Goal: Transaction & Acquisition: Purchase product/service

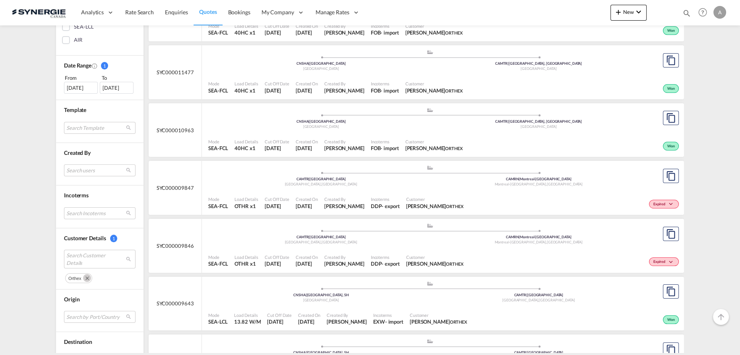
scroll to position [253, 0]
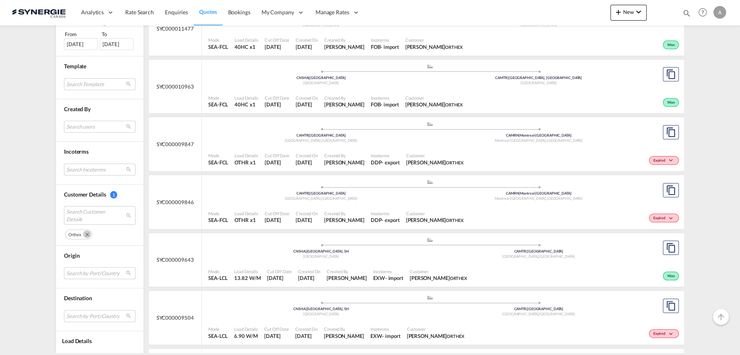
drag, startPoint x: 84, startPoint y: 234, endPoint x: 195, endPoint y: 229, distance: 110.6
click at [84, 234] on md-icon "Remove" at bounding box center [87, 234] width 8 height 8
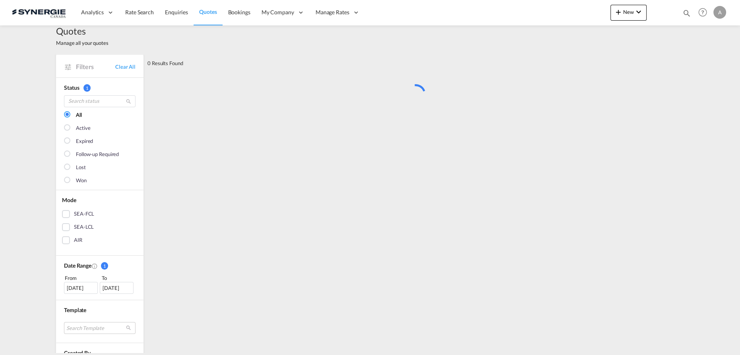
scroll to position [0, 0]
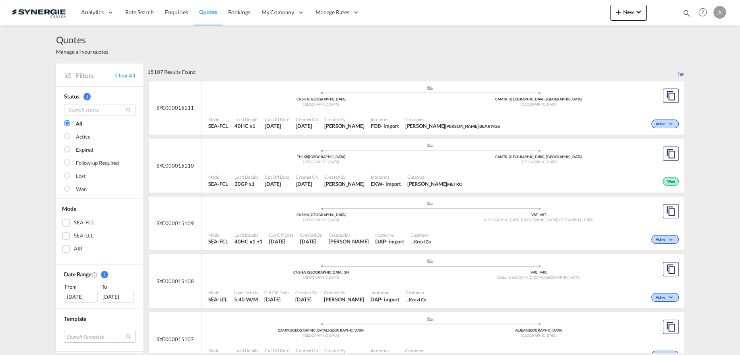
click at [684, 12] on md-icon "icon-magnify" at bounding box center [686, 13] width 9 height 9
drag, startPoint x: 546, startPoint y: 15, endPoint x: 546, endPoint y: 19, distance: 4.4
click at [546, 15] on select "Bookings Quotes Enquiries" at bounding box center [560, 13] width 38 height 14
select select "Quotes"
click at [541, 6] on select "Bookings Quotes Enquiries" at bounding box center [560, 13] width 38 height 14
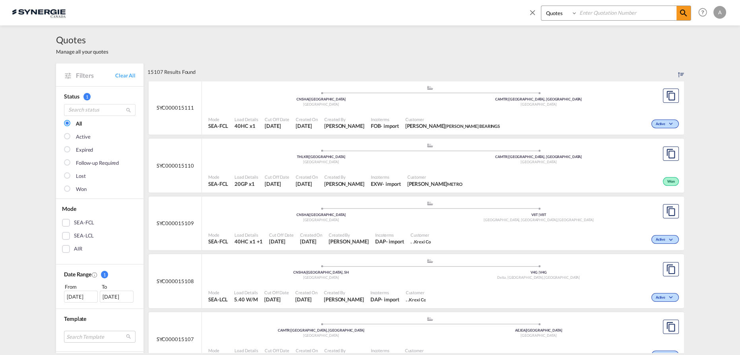
click at [592, 12] on input at bounding box center [626, 13] width 99 height 14
type input "14401"
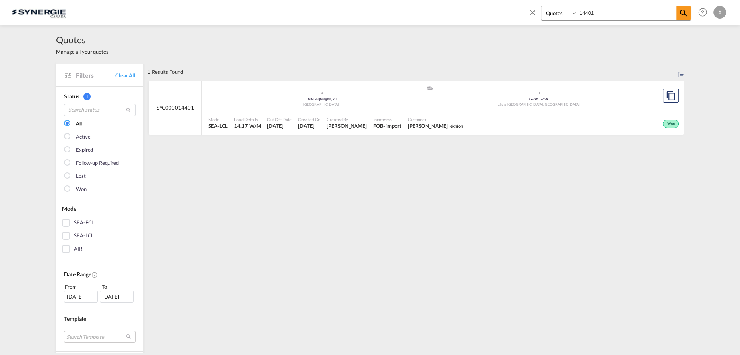
click at [433, 114] on div "Customer Charles-Olivier Thibault Teknion" at bounding box center [436, 123] width 62 height 20
click at [440, 121] on span "Customer" at bounding box center [435, 119] width 55 height 6
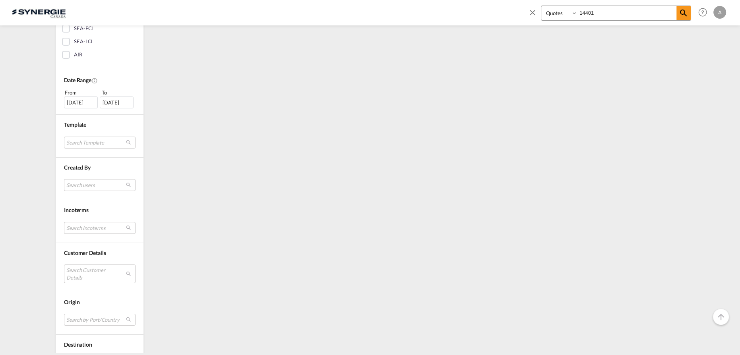
scroll to position [258, 0]
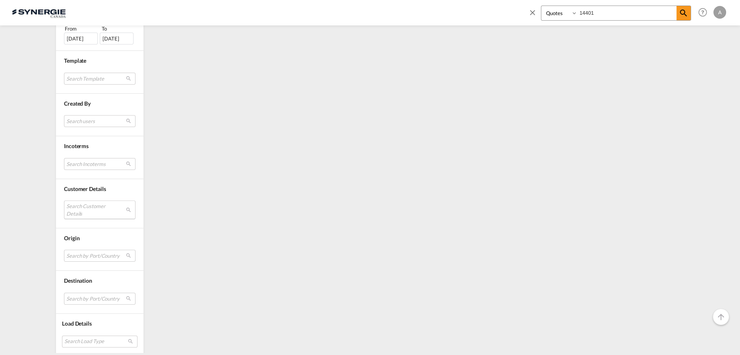
click at [85, 212] on md-select "Search Customer Details" at bounding box center [100, 210] width 72 height 18
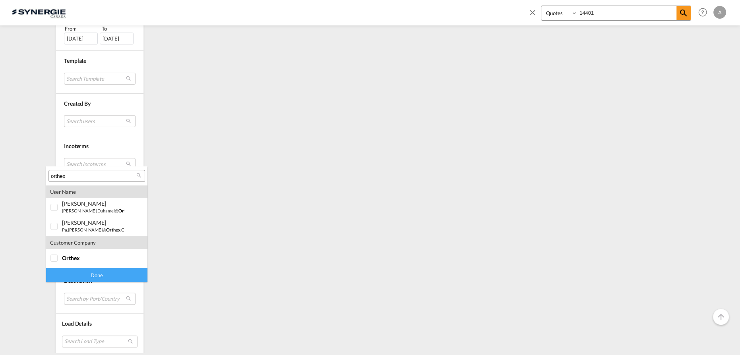
click at [92, 174] on input "orthex" at bounding box center [93, 176] width 85 height 7
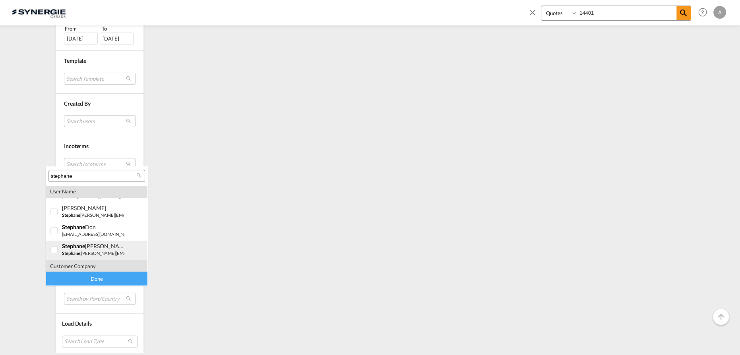
scroll to position [92, 0]
click at [87, 190] on div "user name" at bounding box center [96, 191] width 101 height 13
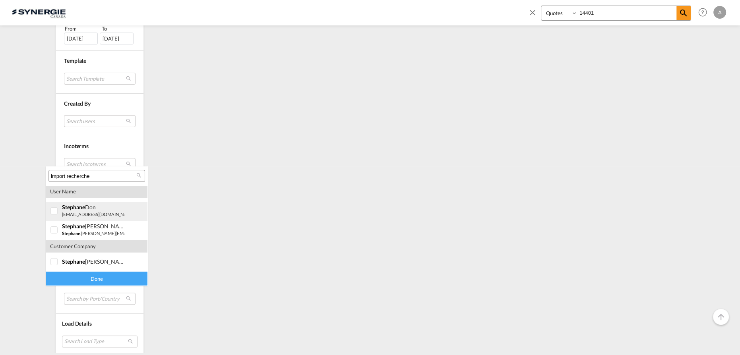
scroll to position [0, 0]
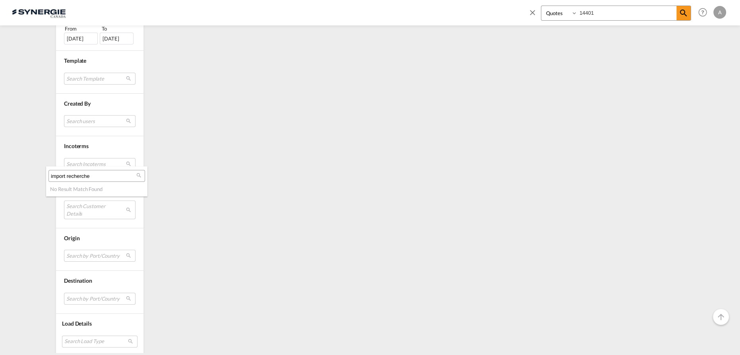
drag, startPoint x: 93, startPoint y: 179, endPoint x: 99, endPoint y: 178, distance: 6.2
click at [94, 179] on input "import recherche" at bounding box center [93, 176] width 85 height 7
paste input ".recherche.stratege@gmail.com"
type input "import.recherche.stratege@gmail.com"
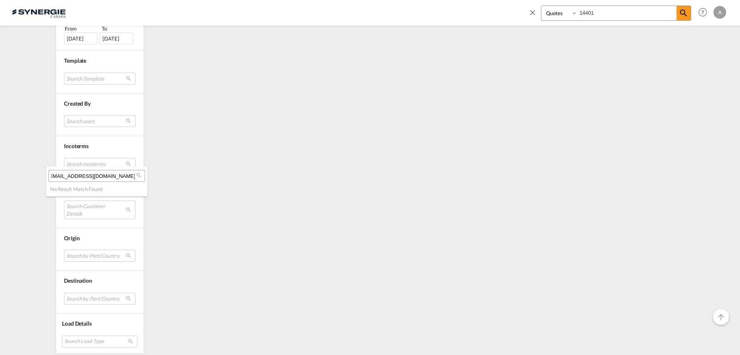
click at [531, 14] on md-backdrop at bounding box center [370, 177] width 740 height 355
click at [532, 11] on md-icon "icon-close" at bounding box center [532, 12] width 9 height 9
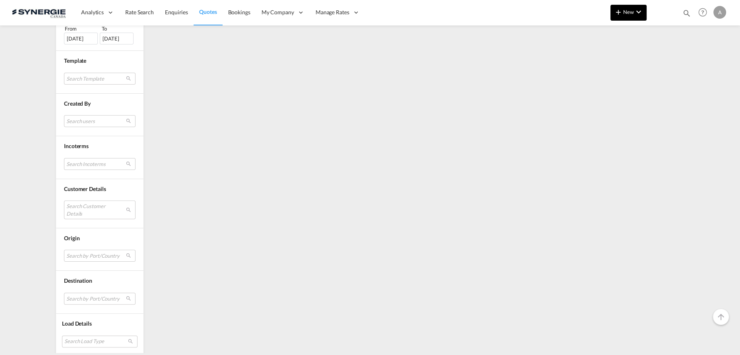
click at [625, 12] on span "New" at bounding box center [629, 12] width 30 height 6
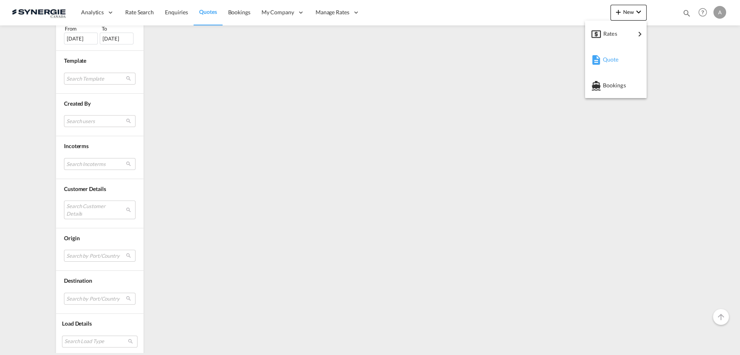
click at [601, 63] on div "Quote" at bounding box center [615, 60] width 49 height 20
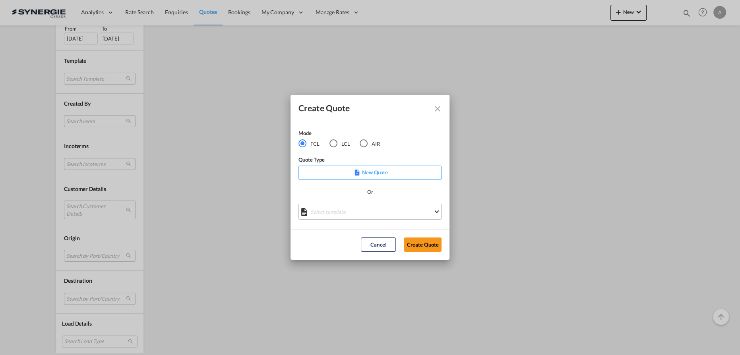
click at [327, 218] on md-select "Select template *NEW* FCL FREEHAND / DAP Pablo Gomez Saldarriaga | 10 Jul 2025 …" at bounding box center [369, 212] width 143 height 16
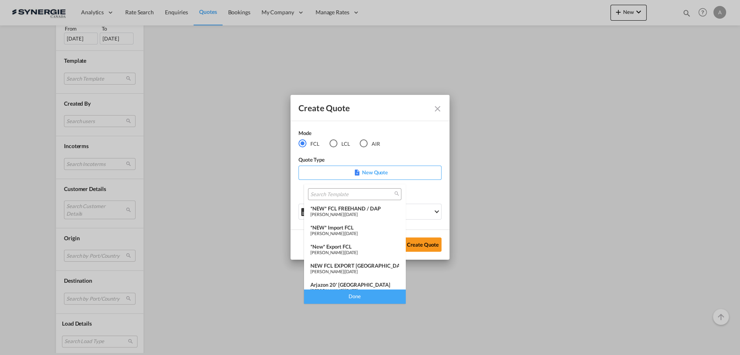
click at [354, 230] on div "*NEW* Import FCL" at bounding box center [354, 228] width 89 height 6
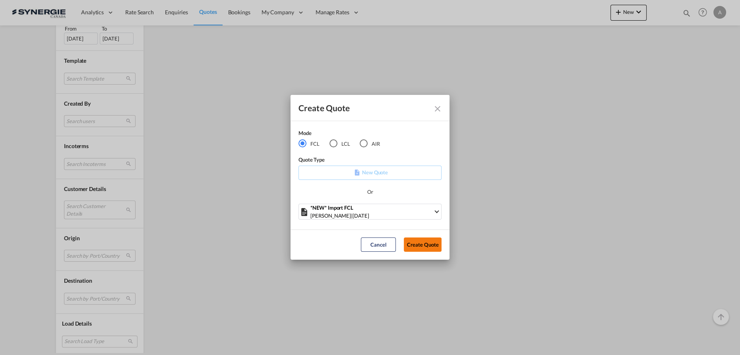
click at [428, 244] on button "Create Quote" at bounding box center [423, 245] width 38 height 14
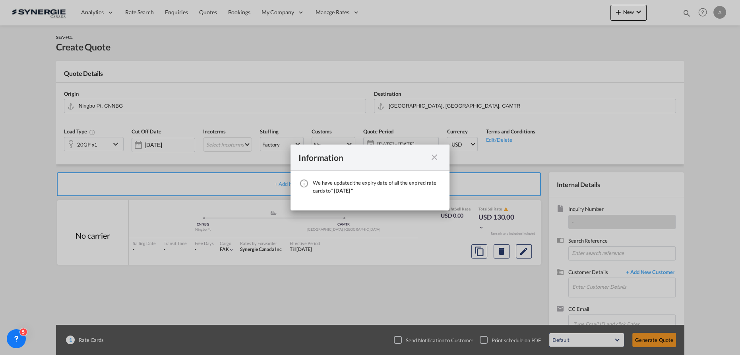
click at [434, 162] on md-icon "icon-close fg-AAA8AD cursor" at bounding box center [435, 158] width 10 height 10
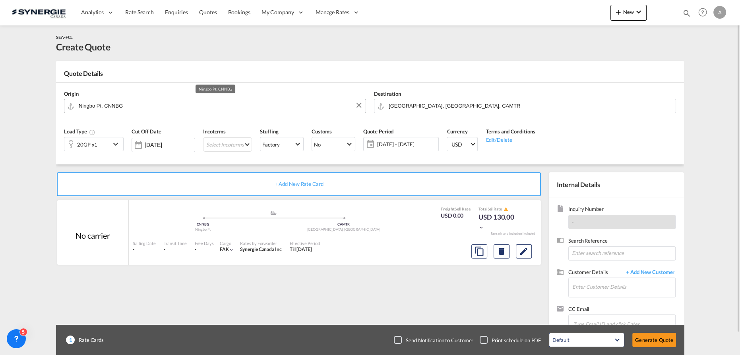
click at [181, 111] on md-autocomplete "Ningbo Pt, CNNBG" at bounding box center [219, 106] width 283 height 14
click at [168, 103] on input "Ningbo Pt, CNNBG" at bounding box center [220, 106] width 283 height 14
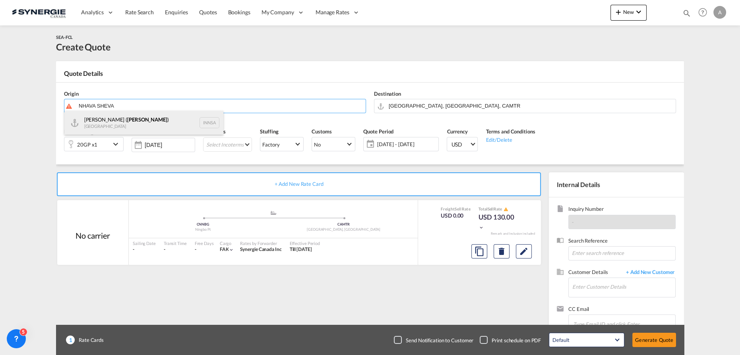
click at [114, 121] on div "Jawaharlal Nehru ( Nhava Sheva ) India INNSA" at bounding box center [143, 123] width 159 height 24
type input "Jawaharlal Nehru (Nhava Sheva), INNSA"
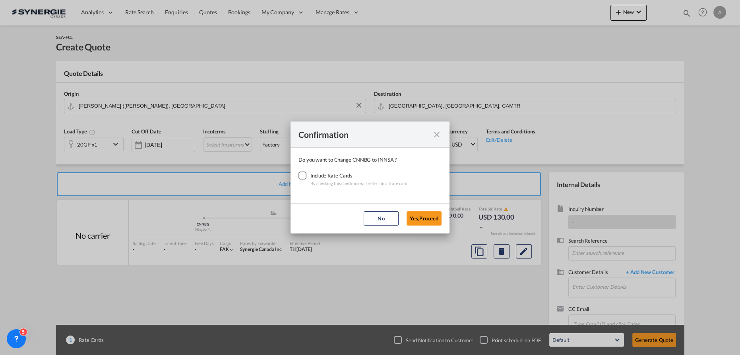
click at [302, 174] on div "Checkbox No Ink" at bounding box center [302, 176] width 8 height 8
click at [419, 227] on md-dialog-actions "No Yes,Proceed" at bounding box center [370, 218] width 159 height 30
drag, startPoint x: 420, startPoint y: 217, endPoint x: 240, endPoint y: 154, distance: 190.0
click at [419, 217] on button "Yes,Proceed" at bounding box center [424, 218] width 35 height 14
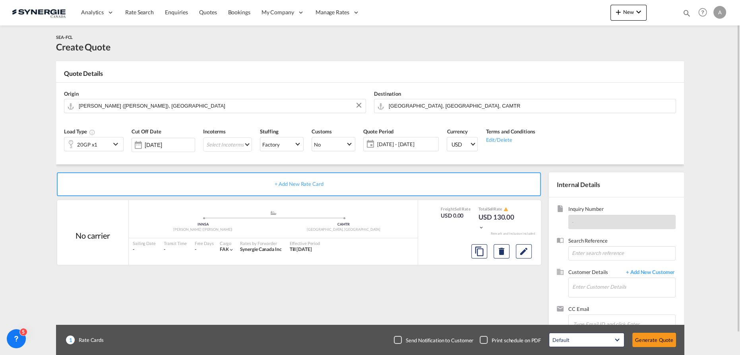
click at [104, 143] on div "20GP x1" at bounding box center [87, 145] width 46 height 14
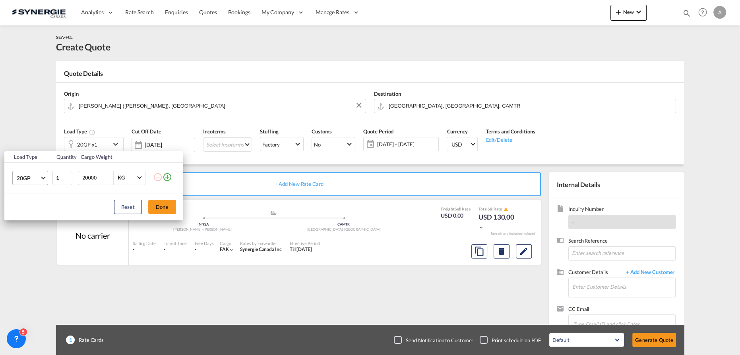
click at [31, 182] on md-select-value "20GP" at bounding box center [32, 178] width 32 height 14
click at [37, 219] on md-option "40HC" at bounding box center [37, 216] width 54 height 19
click at [165, 205] on button "Done" at bounding box center [162, 207] width 28 height 14
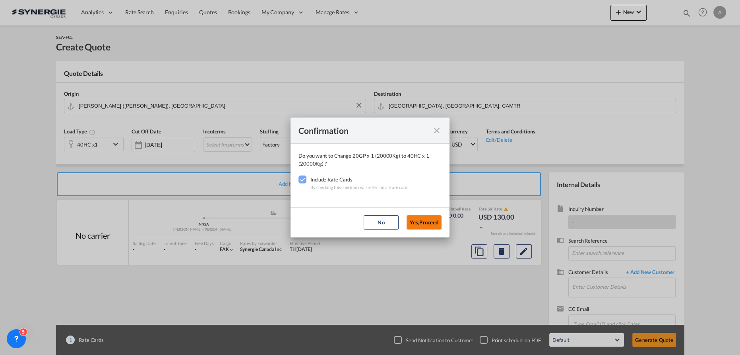
click at [416, 225] on button "Yes,Proceed" at bounding box center [424, 222] width 35 height 14
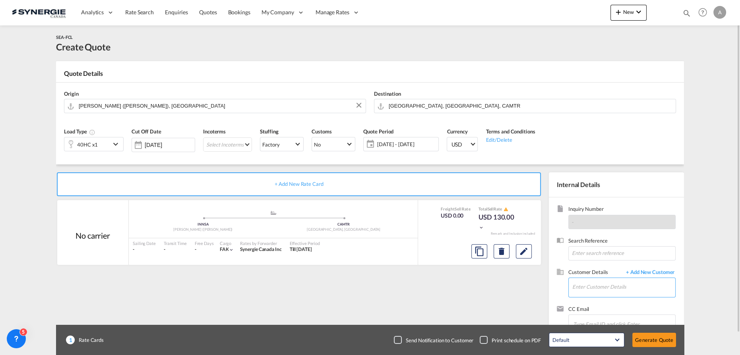
click at [615, 291] on input "Enter Customer Details" at bounding box center [623, 287] width 103 height 18
click at [652, 271] on span "+ Add New Customer" at bounding box center [649, 273] width 54 height 9
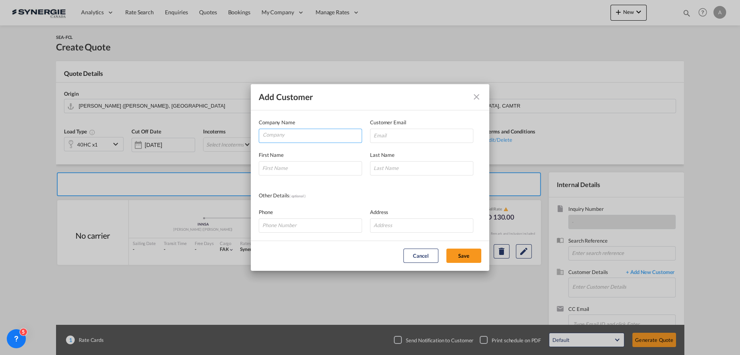
click at [298, 134] on input "Company" at bounding box center [312, 135] width 99 height 12
type input "IMPORT RECHERCHE STRATEGE"
paste input "[EMAIL_ADDRESS][DOMAIN_NAME]"
type input "[EMAIL_ADDRESS][DOMAIN_NAME]"
type input "STEPHAN"
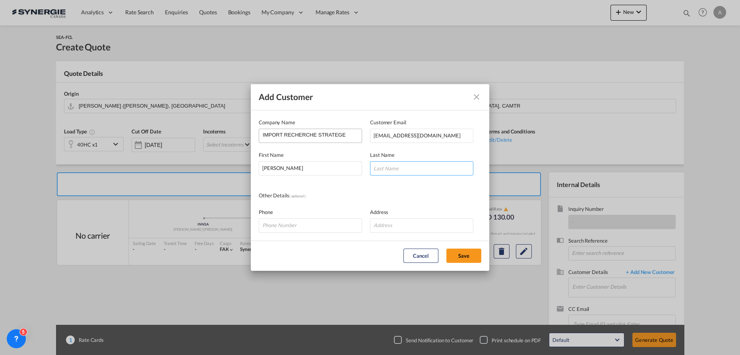
type input "A"
type input "PARENT"
click at [467, 255] on button "Save" at bounding box center [463, 256] width 35 height 14
type input "IMPORT RECHERCHE STRATEGE, STEPHAN PARENT, import.recherche.stratege@gmail.com"
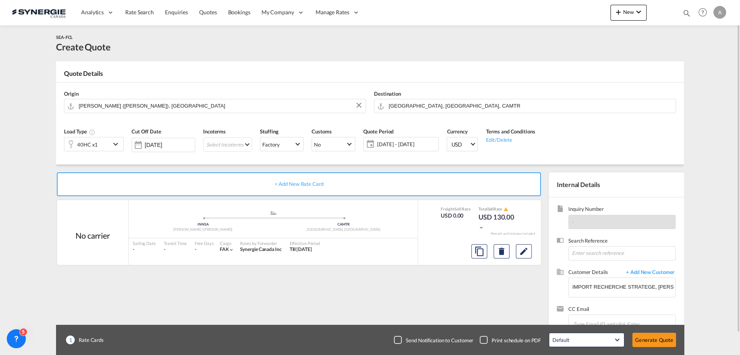
scroll to position [23, 0]
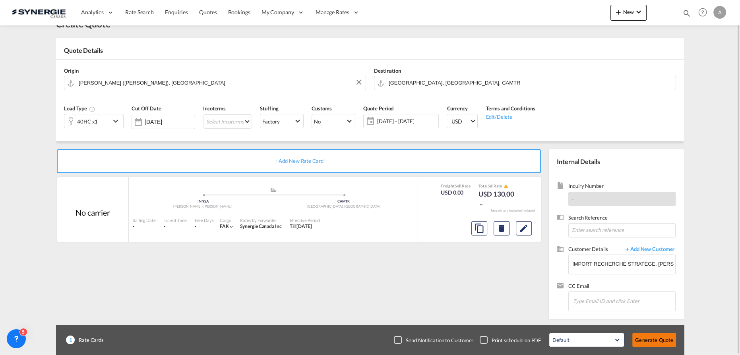
click at [656, 342] on button "Generate Quote" at bounding box center [654, 340] width 44 height 14
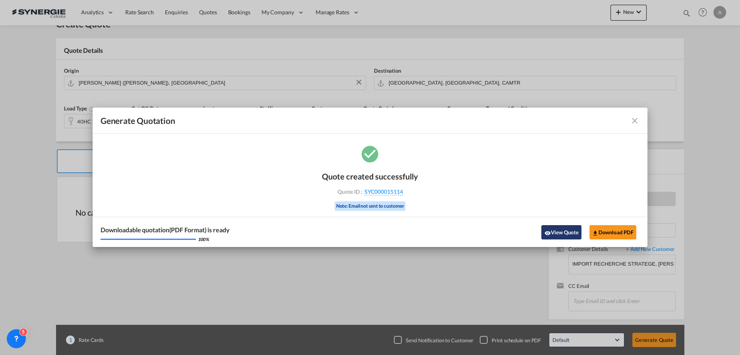
click at [565, 232] on button "View Quote" at bounding box center [561, 232] width 40 height 14
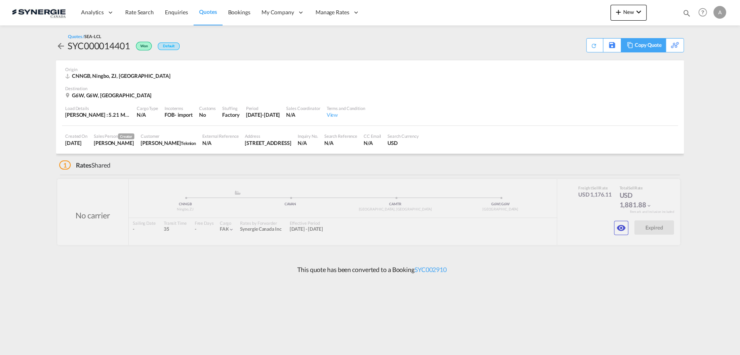
click at [650, 50] on div "Copy Quote" at bounding box center [648, 46] width 27 height 14
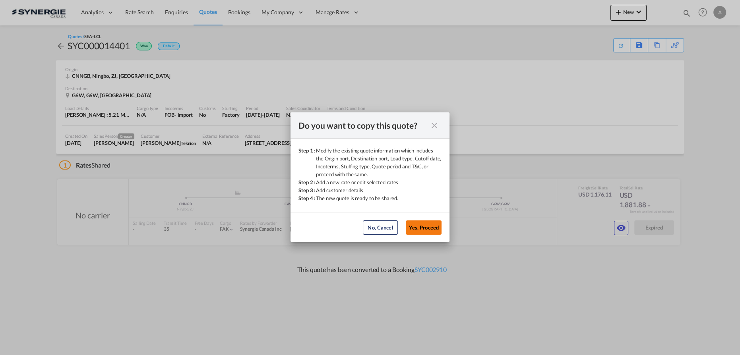
click at [434, 227] on button "Yes, Proceed" at bounding box center [424, 228] width 36 height 14
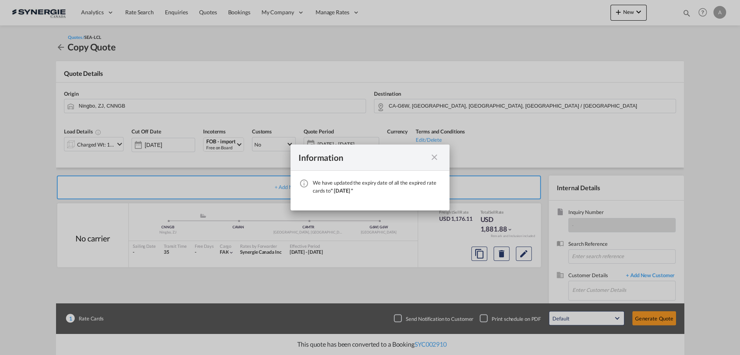
click at [430, 157] on md-icon "icon-close fg-AAA8AD cursor" at bounding box center [435, 158] width 10 height 10
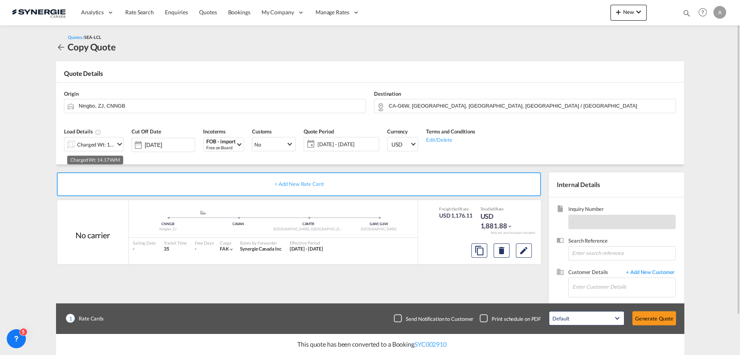
click at [110, 142] on div "Charged Wt: 14.17 W/M" at bounding box center [95, 144] width 37 height 11
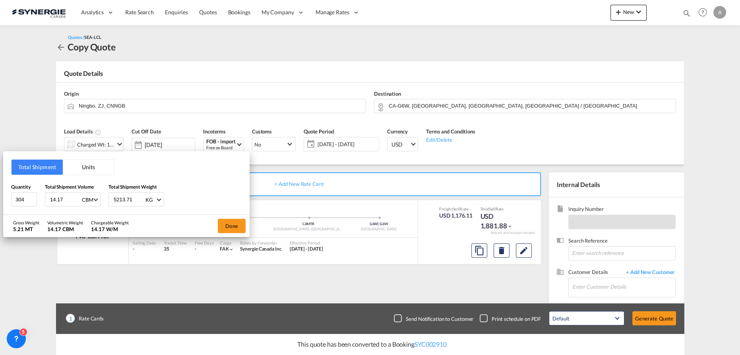
drag, startPoint x: 136, startPoint y: 200, endPoint x: 32, endPoint y: 190, distance: 105.0
click at [32, 190] on div "Quantity 304 Total Shipment Volume 14.17 CBM CBM CFT Total Shipment Weight 5213…" at bounding box center [126, 195] width 230 height 24
type input "5201.80"
click at [56, 201] on input "14.17" at bounding box center [65, 200] width 32 height 14
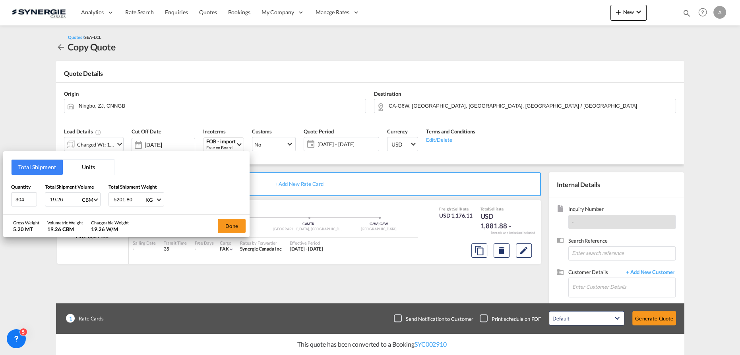
type input "19.26"
drag, startPoint x: 24, startPoint y: 199, endPoint x: -17, endPoint y: 190, distance: 41.8
click at [0, 190] on html "Analytics Reports Dashboard Rate Search Enquiries Quotes" at bounding box center [370, 177] width 740 height 355
type input "301"
click at [219, 227] on button "Done" at bounding box center [232, 226] width 28 height 14
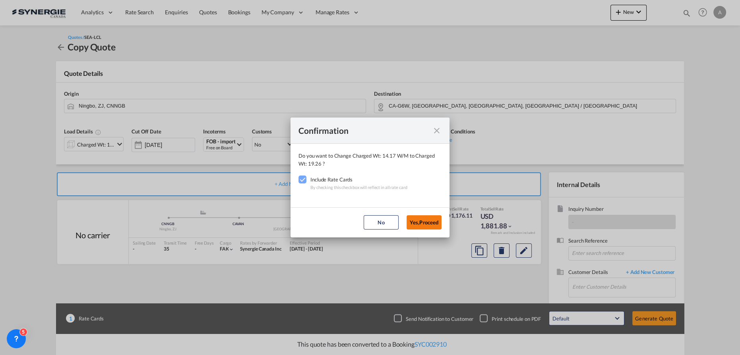
click at [430, 220] on button "Yes,Proceed" at bounding box center [424, 222] width 35 height 14
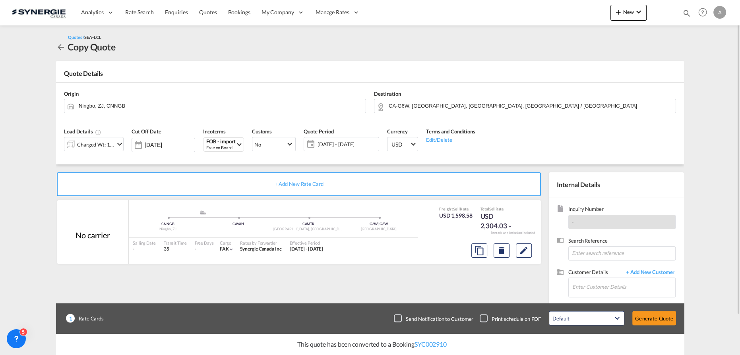
click at [347, 138] on div "26 Sep - 26 Oct 2025 26 Sep - 26 Oct 2025 September January February March Apri…" at bounding box center [342, 144] width 76 height 14
click at [347, 142] on span "[DATE] - [DATE]" at bounding box center [347, 144] width 59 height 7
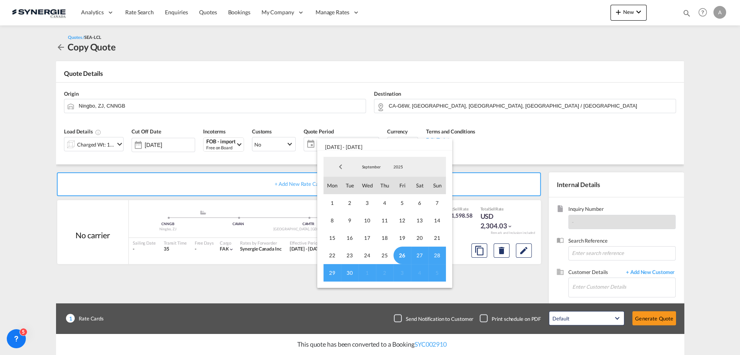
click at [405, 254] on span "26" at bounding box center [401, 255] width 17 height 17
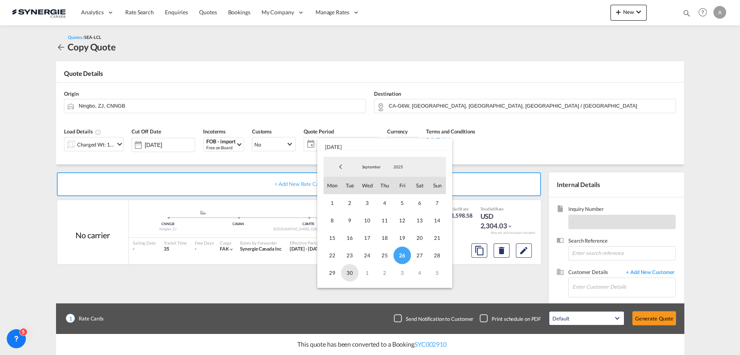
click at [353, 274] on span "30" at bounding box center [349, 272] width 17 height 17
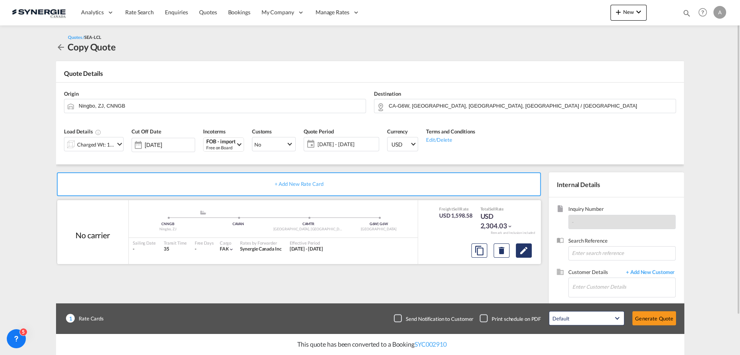
click at [527, 255] on button "Edit" at bounding box center [524, 251] width 16 height 14
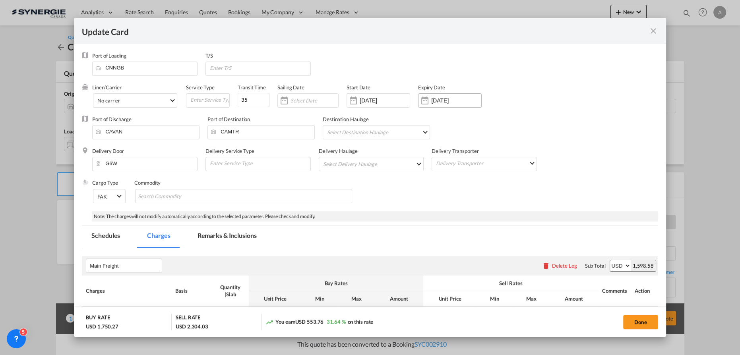
select select "per_w/m"
select select "per_kg"
select select "flat"
select select "per_bl"
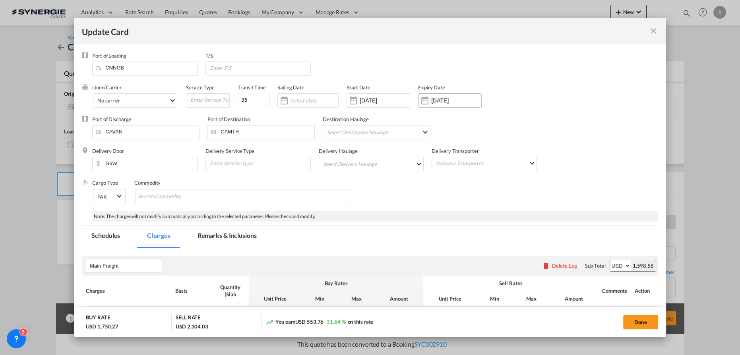
select select "per_bl"
select select "per_shipment"
click at [401, 103] on input "28 Aug 2025" at bounding box center [385, 100] width 50 height 6
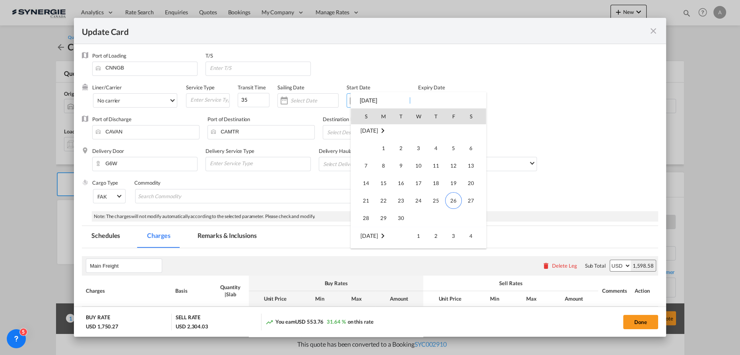
scroll to position [184124, 0]
click at [450, 163] on span "26" at bounding box center [453, 164] width 17 height 17
type input "[DATE]"
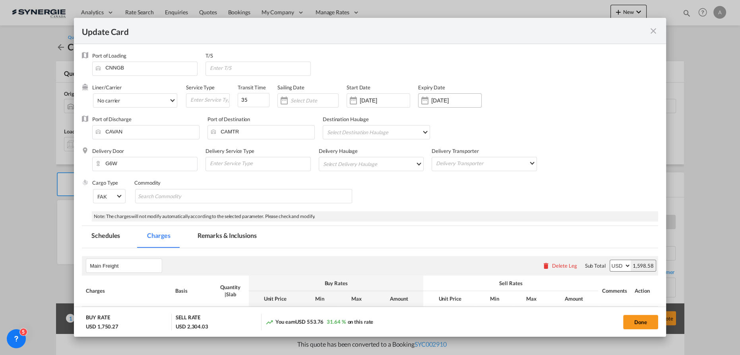
click at [459, 103] on input "26 Oct 2025" at bounding box center [456, 100] width 50 height 6
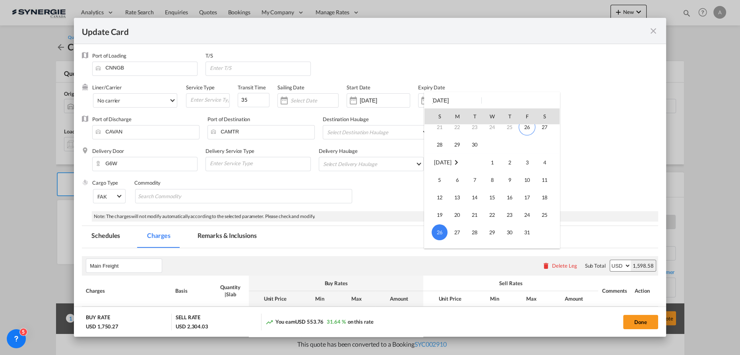
scroll to position [69, 0]
click at [477, 149] on span "30" at bounding box center [475, 152] width 16 height 16
type input "30 Sep 2025"
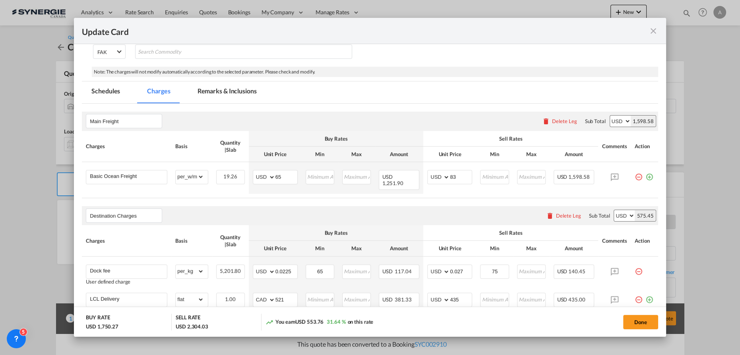
scroll to position [144, 0]
drag, startPoint x: 214, startPoint y: 96, endPoint x: 240, endPoint y: 111, distance: 30.3
click at [214, 97] on md-tab-item "Remarks & Inclusions" at bounding box center [227, 93] width 78 height 22
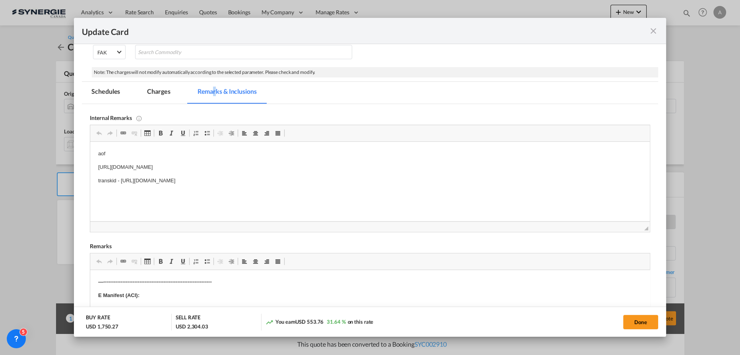
scroll to position [0, 0]
click at [168, 96] on md-tab-item "Charges" at bounding box center [159, 93] width 42 height 22
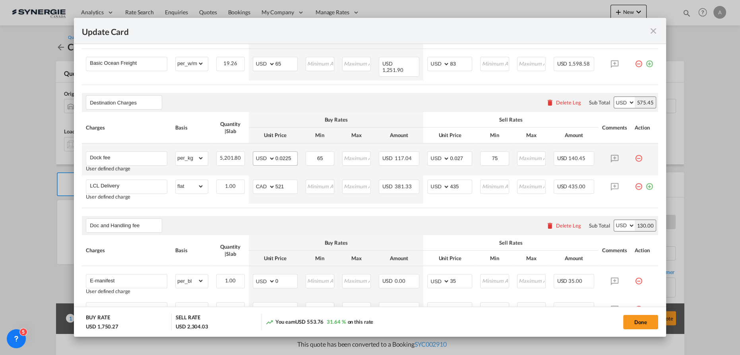
scroll to position [253, 0]
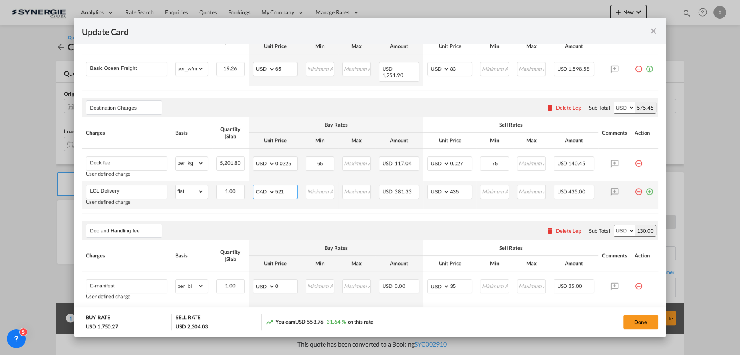
click at [259, 186] on select "AED AFN ALL AMD ANG AOA ARS AUD AWG AZN BAM BBD BDT BGN BHD BIF BMD BND BOB BRL…" at bounding box center [264, 191] width 21 height 11
select select "string:USD"
click at [254, 186] on select "AED AFN ALL AMD ANG AOA ARS AUD AWG AZN BAM BBD BDT BGN BHD BIF BMD BND BOB BRL…" at bounding box center [264, 191] width 21 height 11
type input "574"
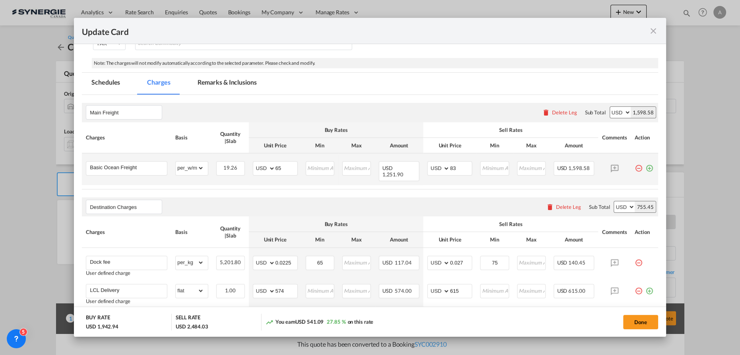
scroll to position [189, 0]
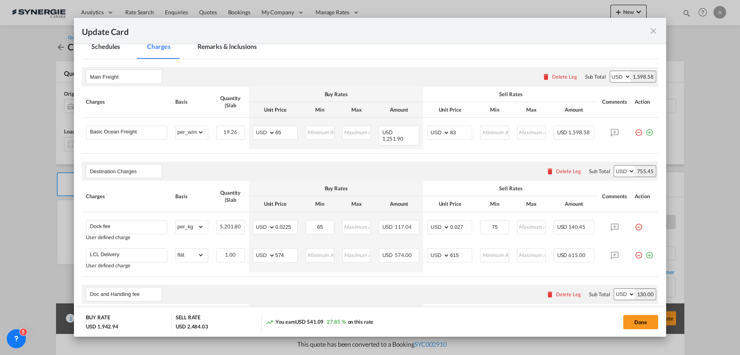
drag, startPoint x: 630, startPoint y: 33, endPoint x: 563, endPoint y: 90, distance: 88.0
click at [630, 33] on div "Update Card" at bounding box center [365, 31] width 567 height 10
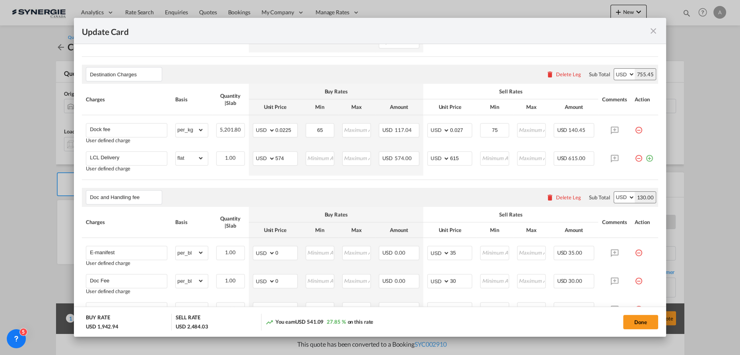
scroll to position [298, 0]
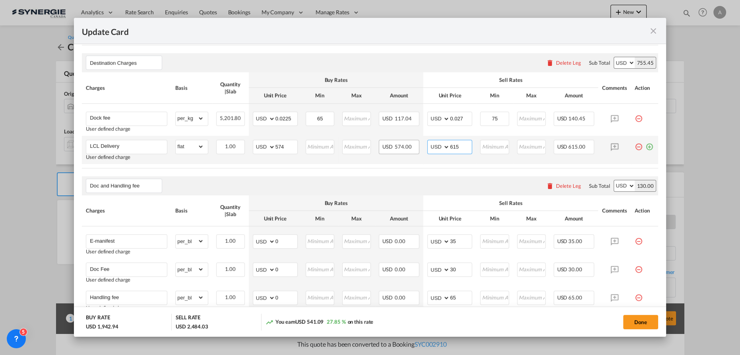
drag, startPoint x: 459, startPoint y: 138, endPoint x: 388, endPoint y: 136, distance: 70.8
click at [406, 139] on tr "LCL Delivery User defined charge Please Enter Already Exists gross_weight volum…" at bounding box center [370, 150] width 576 height 28
type input "625"
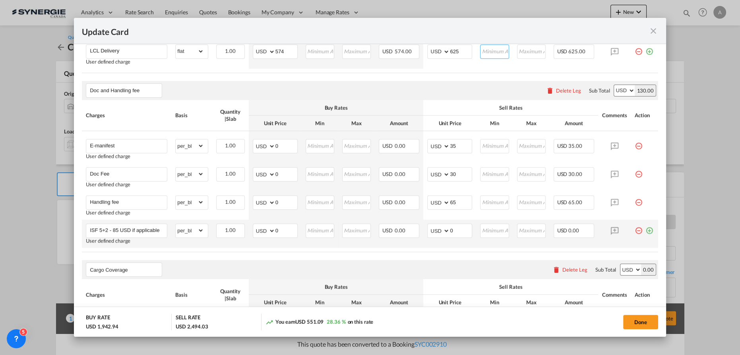
scroll to position [406, 0]
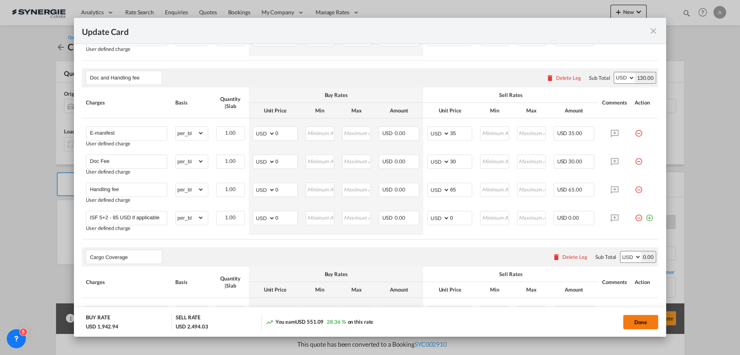
click at [638, 321] on button "Done" at bounding box center [640, 322] width 35 height 14
type input "[DATE]"
type input "29 Sep 2025"
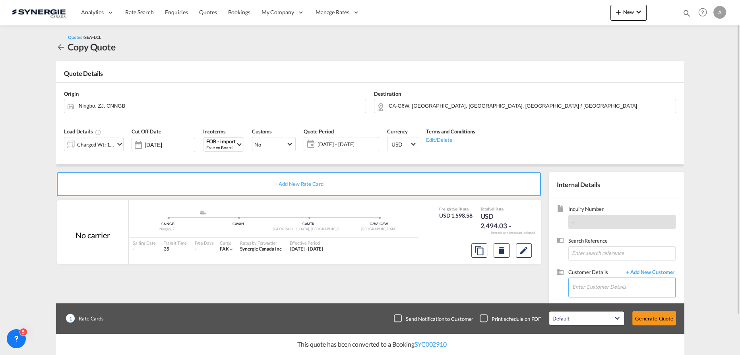
click at [614, 285] on input "Enter Customer Details" at bounding box center [623, 287] width 103 height 18
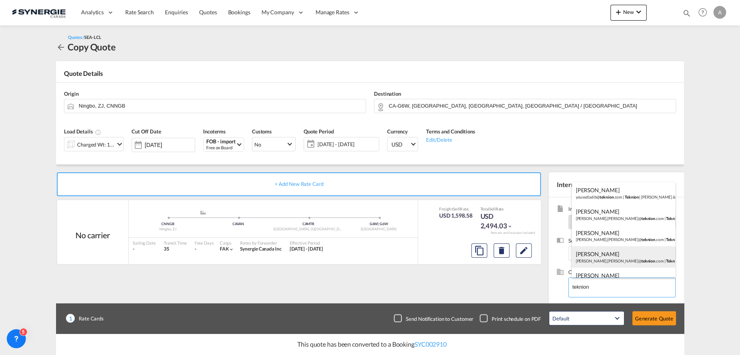
click at [612, 259] on div "Charles-Olivier Thibault charles-olivier.thibault@ teknion .com | Teknion" at bounding box center [624, 256] width 104 height 21
type input "Teknion, Charles-Olivier Thibault, charles-olivier.thibault@teknion.com"
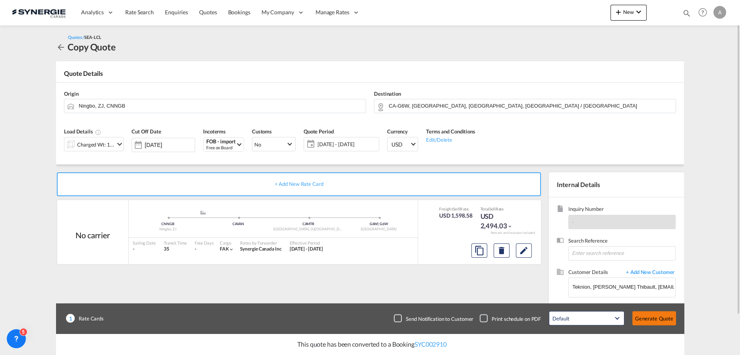
click at [643, 319] on button "Generate Quote" at bounding box center [654, 319] width 44 height 14
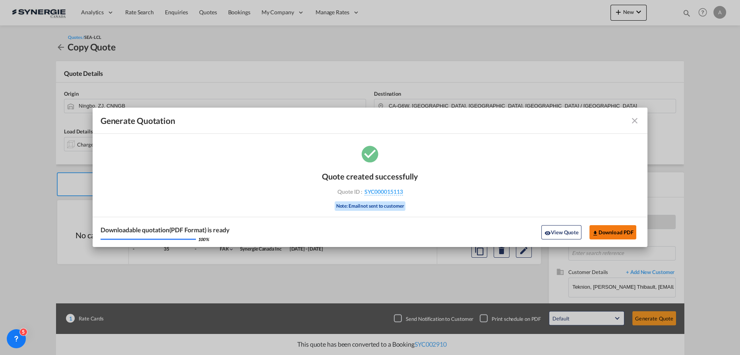
click at [598, 230] on button "Download PDF" at bounding box center [612, 232] width 47 height 14
click at [562, 233] on button "View Quote" at bounding box center [561, 232] width 40 height 14
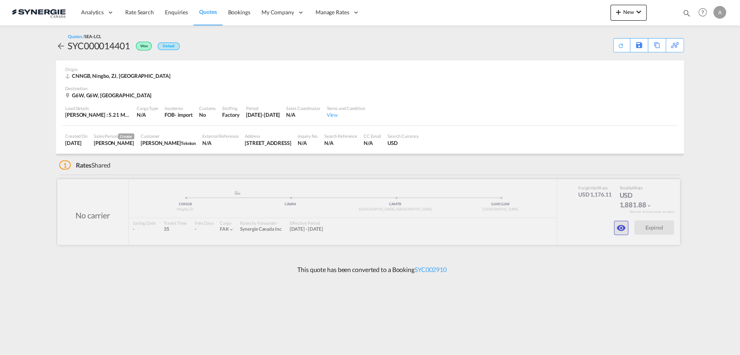
click at [622, 230] on md-icon "icon-eye" at bounding box center [621, 228] width 10 height 10
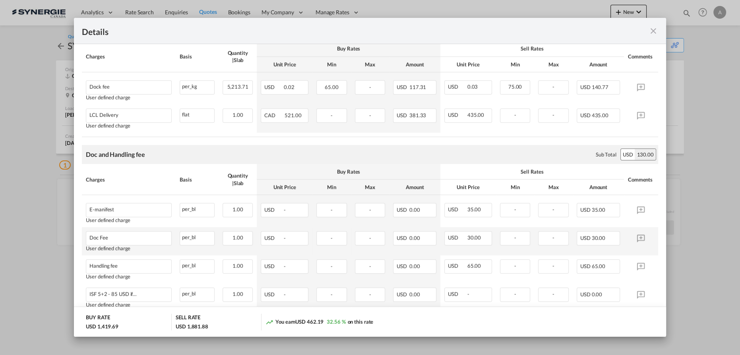
scroll to position [253, 0]
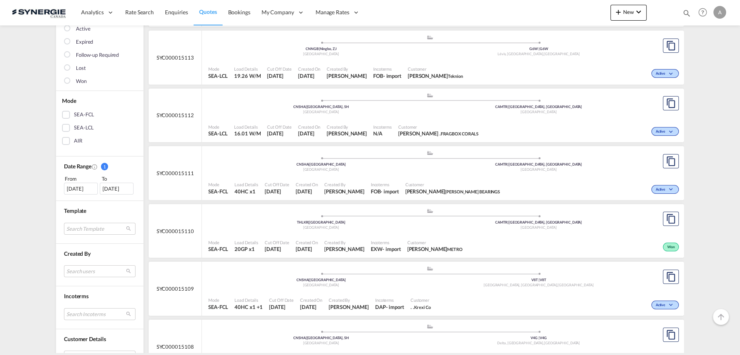
scroll to position [180, 0]
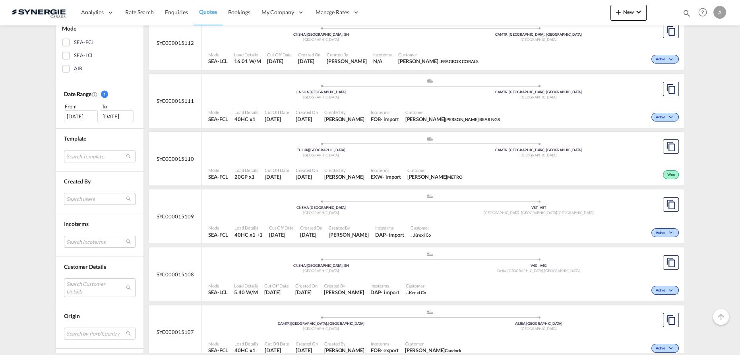
click at [77, 277] on div "Search Customer Details user name user stephan PARENT import.recherche.stratege…" at bounding box center [100, 285] width 72 height 29
click at [79, 285] on md-select "Search Customer Details user name user stephan PARENT import.recherche.stratege…" at bounding box center [100, 288] width 72 height 18
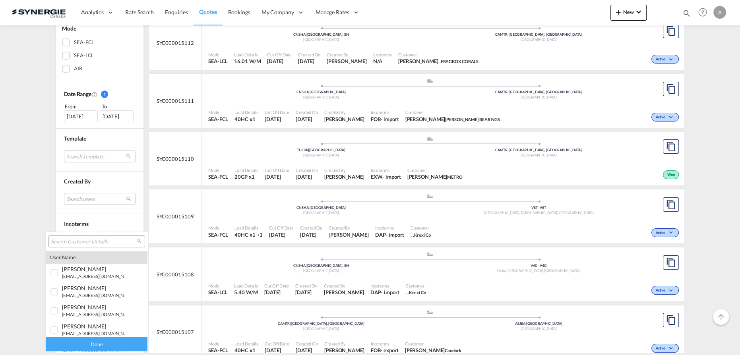
drag, startPoint x: 83, startPoint y: 241, endPoint x: 78, endPoint y: 237, distance: 6.8
click at [82, 241] on input "search" at bounding box center [93, 241] width 85 height 7
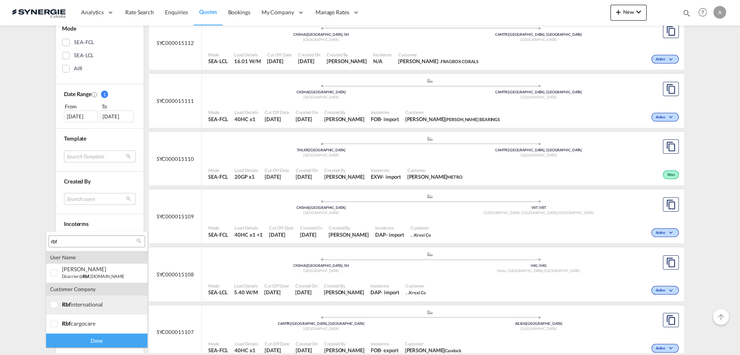
type input "rbf"
click at [93, 310] on md-option "company rbf international" at bounding box center [96, 305] width 101 height 19
click at [93, 343] on div "Done" at bounding box center [96, 341] width 101 height 14
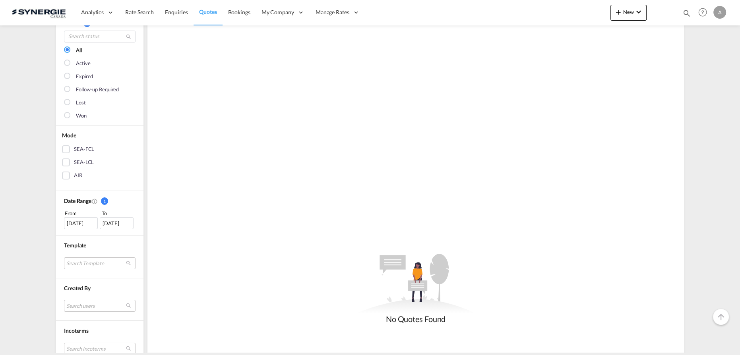
scroll to position [108, 0]
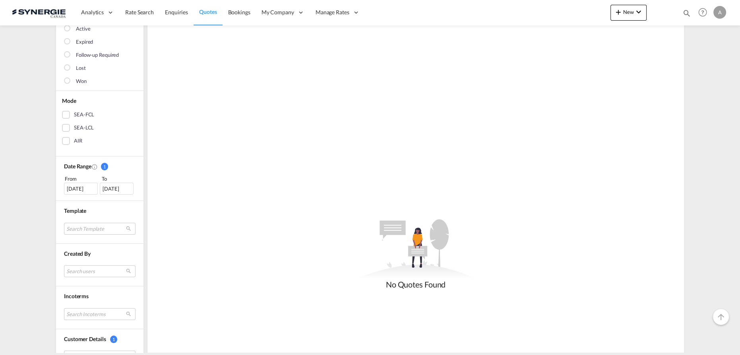
click at [81, 188] on div "27 Aug 2025" at bounding box center [81, 189] width 34 height 12
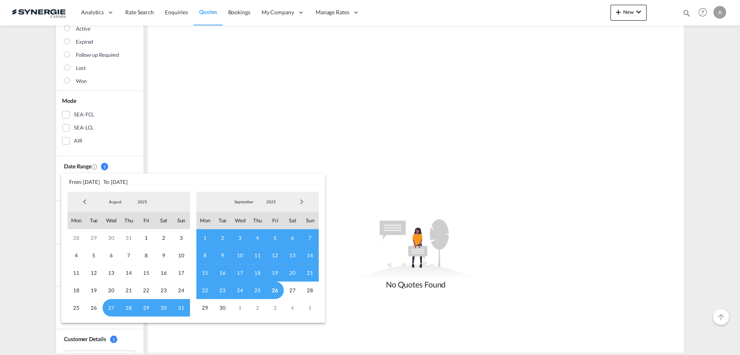
click at [139, 206] on md-select-value "2025" at bounding box center [142, 202] width 27 height 12
click at [136, 168] on md-option "2023" at bounding box center [150, 164] width 54 height 19
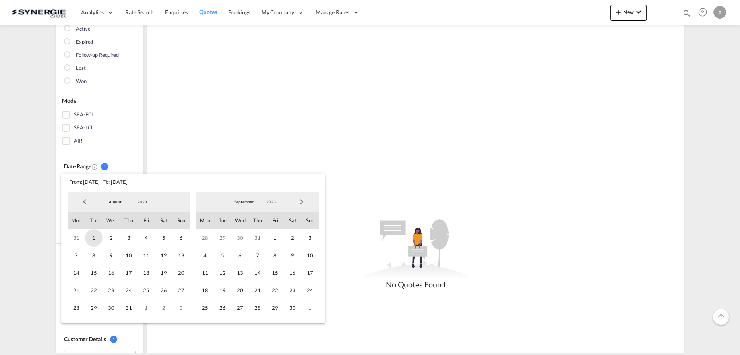
drag, startPoint x: 97, startPoint y: 237, endPoint x: 210, endPoint y: 217, distance: 114.5
click at [97, 237] on span "1" at bounding box center [93, 237] width 17 height 17
click at [275, 201] on span "2023" at bounding box center [270, 202] width 25 height 6
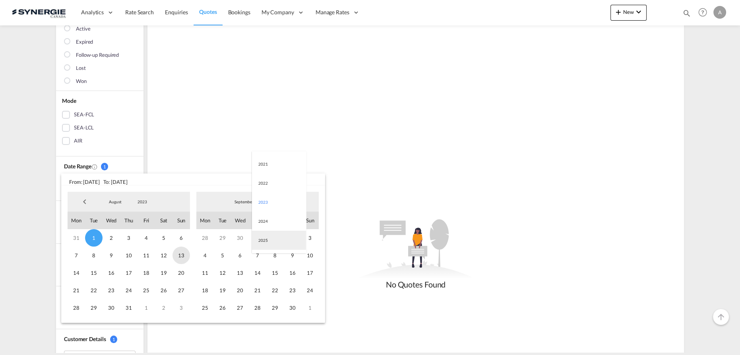
drag, startPoint x: 267, startPoint y: 242, endPoint x: 180, endPoint y: 263, distance: 90.0
click at [267, 242] on md-option "2025" at bounding box center [279, 240] width 54 height 19
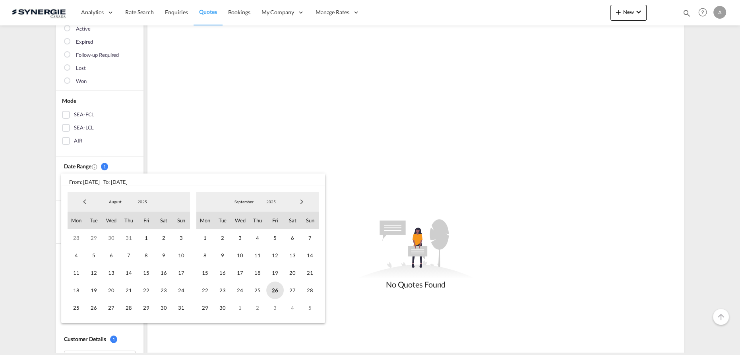
click at [268, 295] on span "26" at bounding box center [274, 290] width 17 height 17
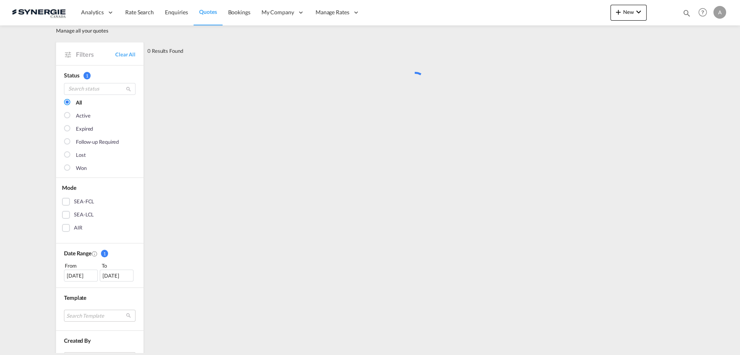
scroll to position [0, 0]
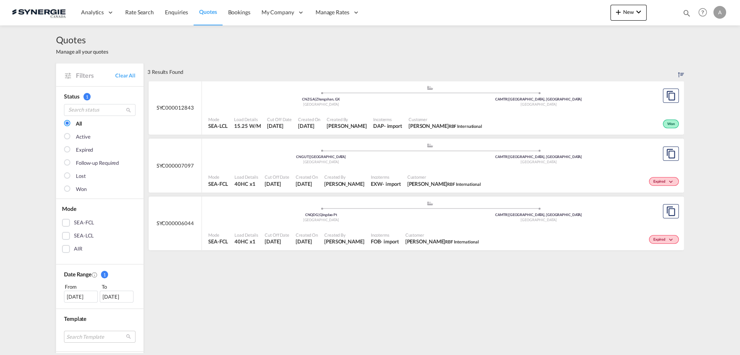
click at [352, 227] on div "Mode SEA-FCL Load Details 40HC x1 Cut Off Date 14 Nov 2024 Created On 14 Nov 20…" at bounding box center [443, 239] width 482 height 24
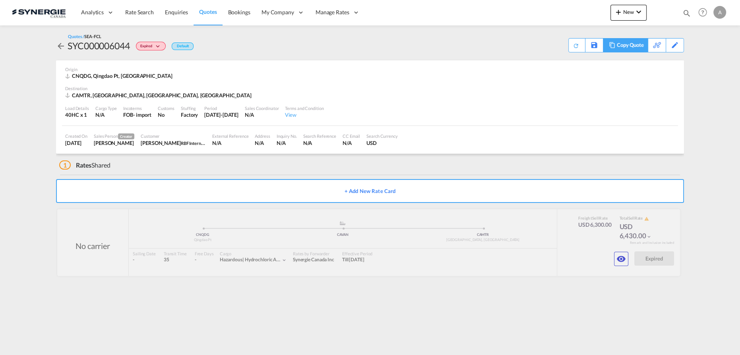
click at [635, 44] on div "Copy Quote" at bounding box center [630, 46] width 27 height 14
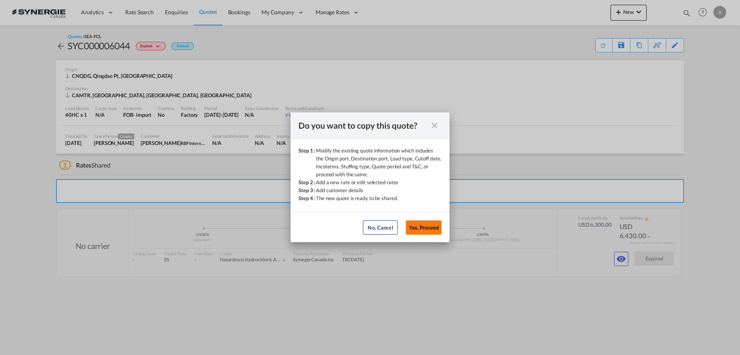
click at [411, 226] on button "Yes, Proceed" at bounding box center [424, 228] width 36 height 14
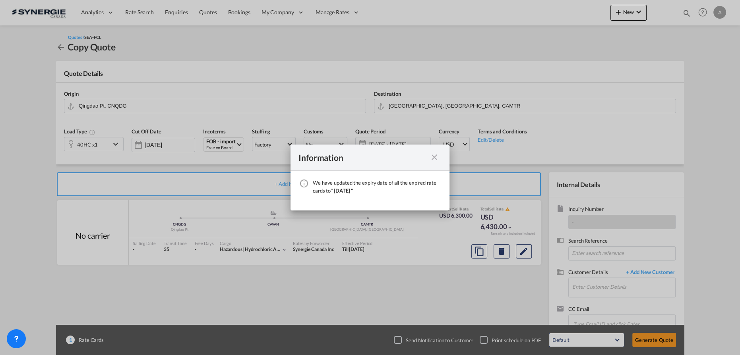
click at [436, 157] on md-icon "icon-close fg-AAA8AD cursor" at bounding box center [435, 158] width 10 height 10
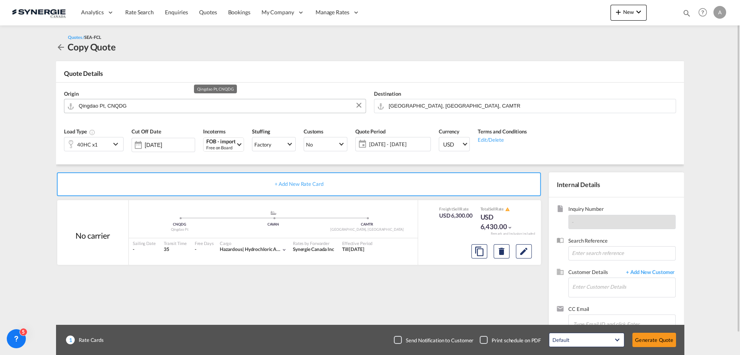
click at [155, 111] on input "Qingdao Pt, CNQDG" at bounding box center [220, 106] width 283 height 14
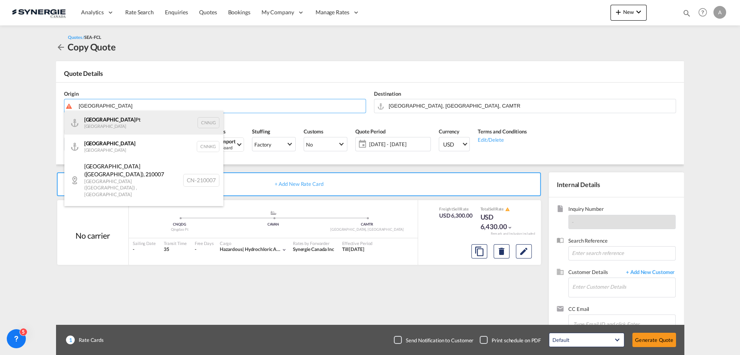
click at [94, 125] on div "Nanjing Pt China CNNJG" at bounding box center [143, 123] width 159 height 24
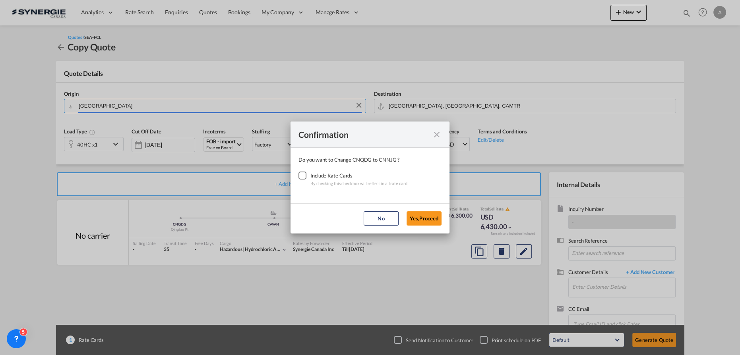
type input "Nanjing Pt, CNNJG"
click at [303, 173] on div "Checkbox No Ink" at bounding box center [302, 176] width 8 height 8
click at [407, 216] on button "Yes,Proceed" at bounding box center [424, 218] width 35 height 14
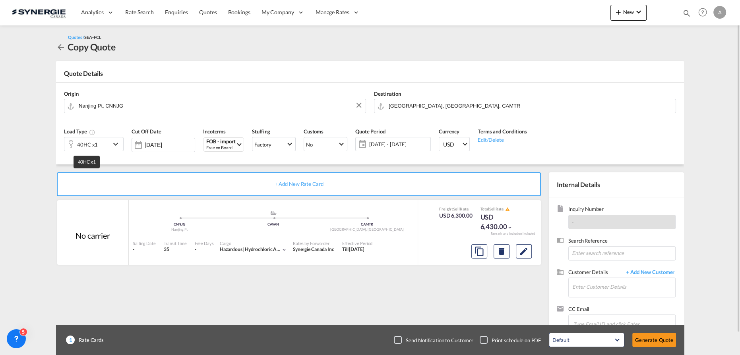
click at [85, 143] on div "40HC x1" at bounding box center [87, 144] width 21 height 11
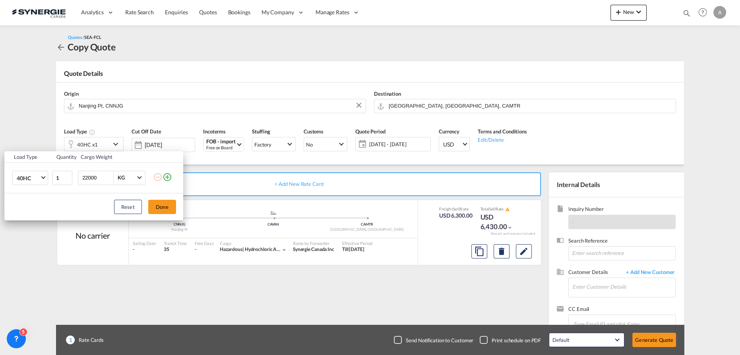
click at [383, 163] on div "Load Type Quantity Cargo Weight 40HC 20GP 40GP 40HC 45HC 20RE 40RE 40HR 20OT 40…" at bounding box center [370, 177] width 740 height 355
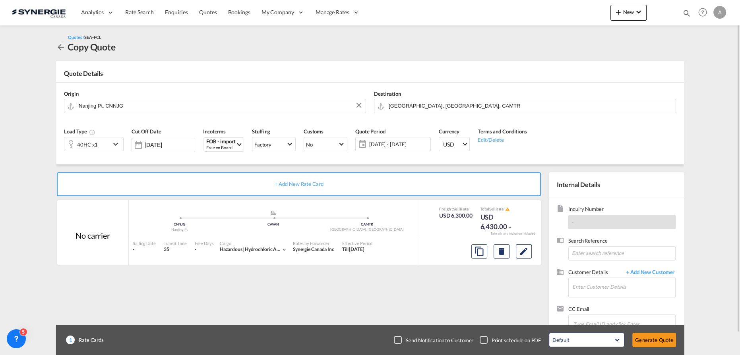
click at [390, 143] on span "[DATE] - [DATE]" at bounding box center [398, 144] width 59 height 7
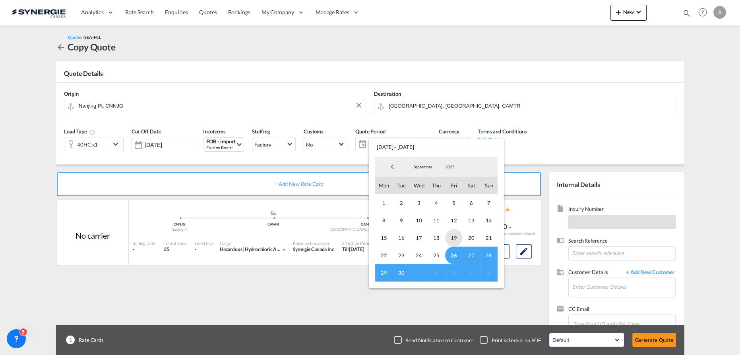
drag, startPoint x: 450, startPoint y: 257, endPoint x: 450, endPoint y: 234, distance: 22.7
click at [451, 257] on span "26" at bounding box center [453, 255] width 17 height 17
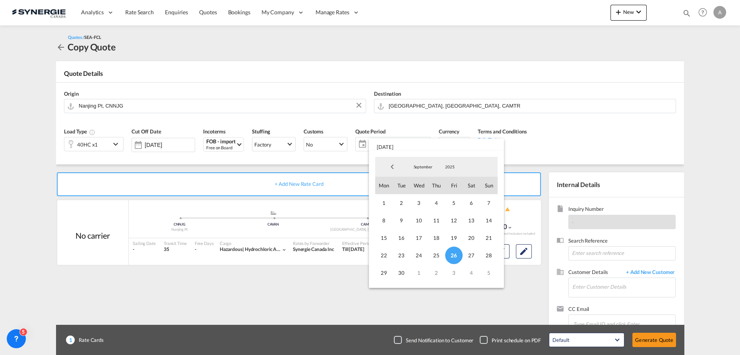
click at [417, 167] on span "September" at bounding box center [422, 167] width 25 height 6
click at [424, 185] on md-option "October" at bounding box center [431, 186] width 54 height 19
click at [405, 242] on span "14" at bounding box center [401, 237] width 17 height 17
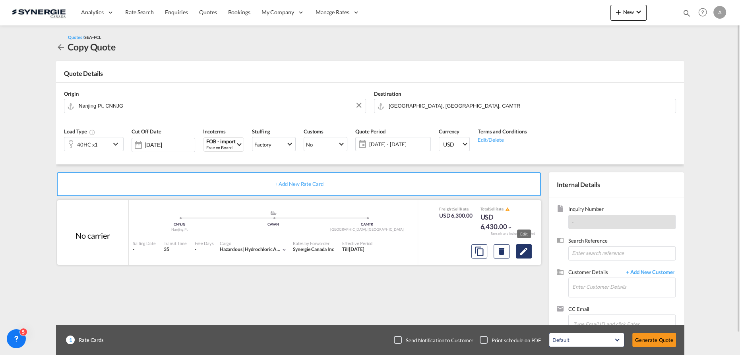
click at [521, 257] on button "Edit" at bounding box center [524, 251] width 16 height 14
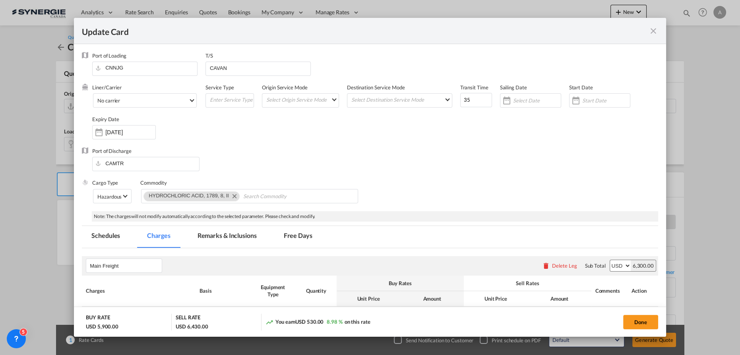
select select "per container"
select select "per B/L"
click at [571, 99] on div "Update CardPort of ..." at bounding box center [575, 101] width 13 height 16
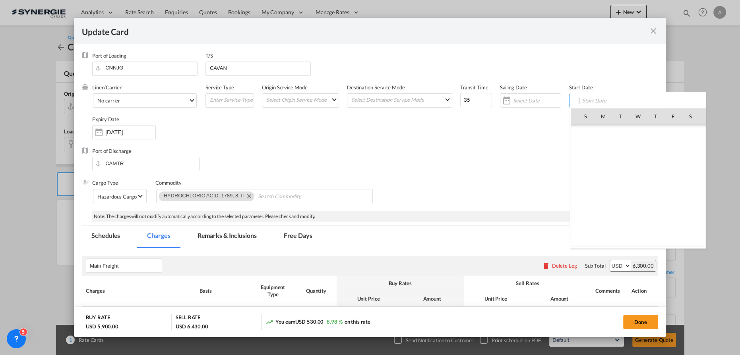
scroll to position [184085, 0]
drag, startPoint x: 672, startPoint y: 205, endPoint x: 593, endPoint y: 182, distance: 82.1
click at [672, 205] on span "26" at bounding box center [673, 203] width 17 height 17
type input "[DATE]"
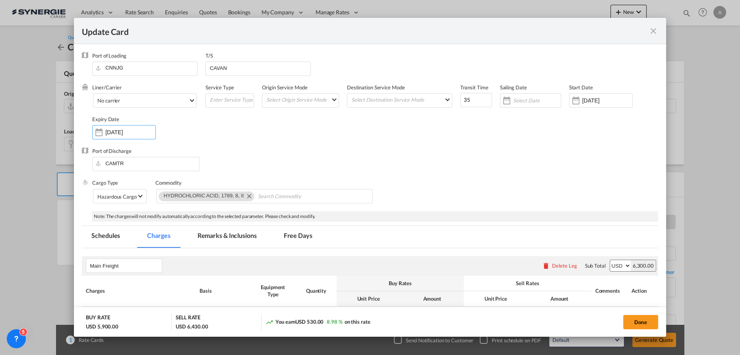
drag, startPoint x: 118, startPoint y: 135, endPoint x: 126, endPoint y: 139, distance: 8.0
click at [120, 136] on div "[DATE]" at bounding box center [124, 132] width 64 height 14
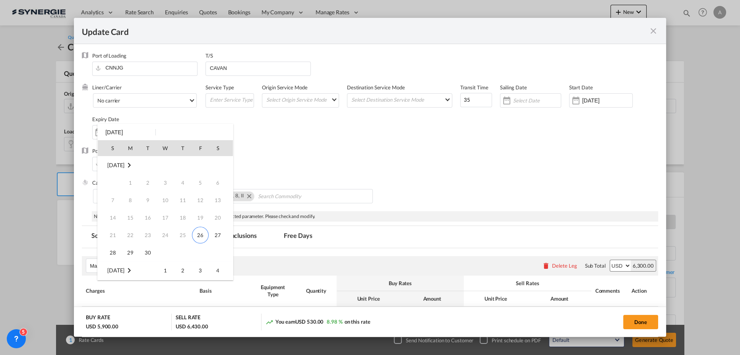
scroll to position [105, 0]
click at [146, 200] on span "14" at bounding box center [148, 201] width 16 height 16
type input "[DATE]"
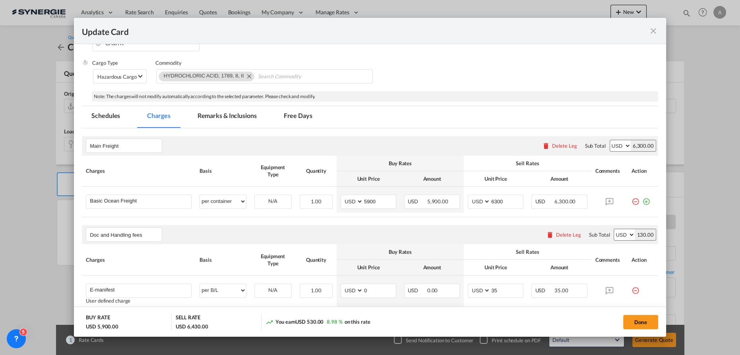
scroll to position [108, 0]
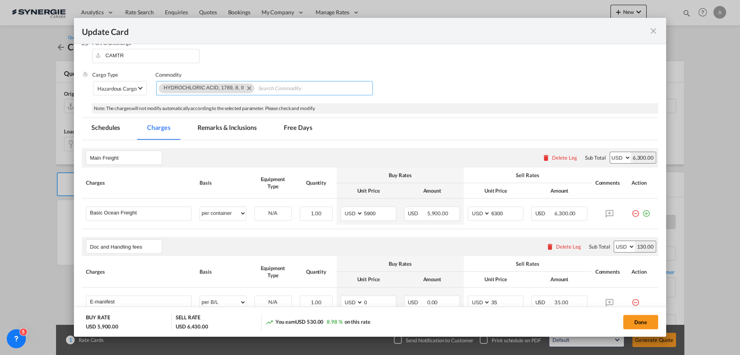
click at [248, 86] on md-icon "Remove HYDROCHLORIC ACID, 1789, 8, II" at bounding box center [249, 88] width 10 height 10
click at [272, 225] on table "Charges Basis Equipment Type Quantity Buy Rates Sell Rates Comments Action Unit…" at bounding box center [370, 199] width 576 height 62
type input "3536"
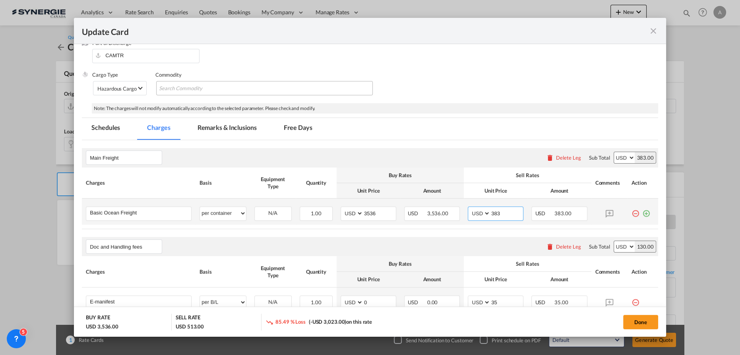
click at [503, 210] on input "383" at bounding box center [506, 213] width 33 height 12
type input "3835"
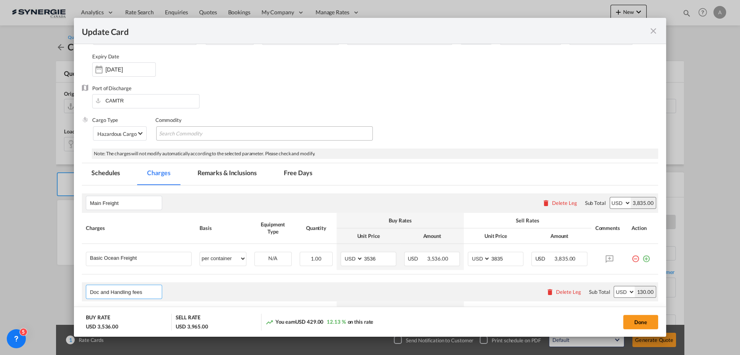
scroll to position [52, 0]
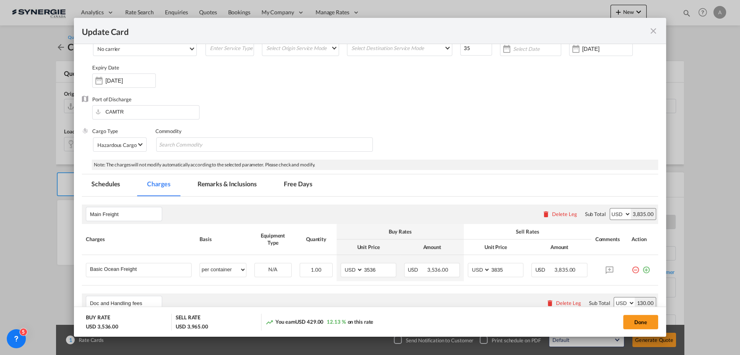
click at [213, 188] on md-tab-item "Remarks & Inclusions" at bounding box center [227, 185] width 78 height 22
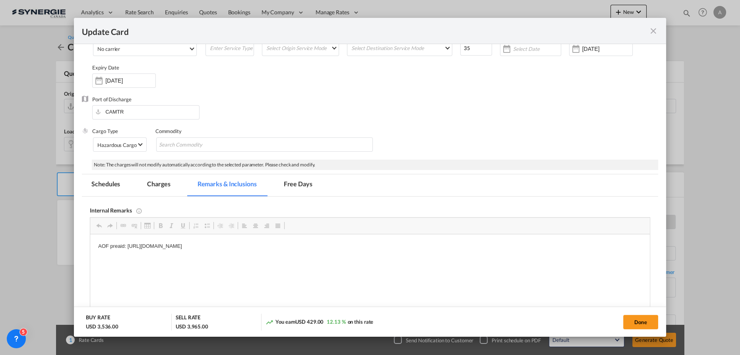
scroll to position [0, 0]
drag, startPoint x: 321, startPoint y: 246, endPoint x: -27, endPoint y: 247, distance: 348.1
click at [90, 247] on html "AOF preaid: https://app.frontapp.com/open/cnv_nzd5qfj?key=jz5zBDJTHekxu3jJl-1G6…" at bounding box center [370, 246] width 560 height 24
click at [335, 242] on html "O/F CM CGM FAK + 100 ARB FOR NANJING" at bounding box center [370, 246] width 560 height 24
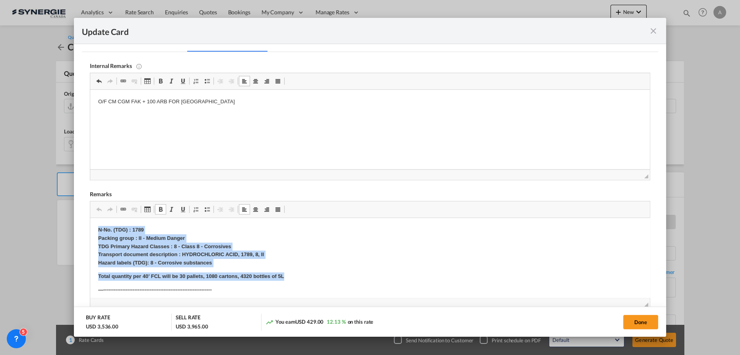
drag, startPoint x: 94, startPoint y: 230, endPoint x: 285, endPoint y: 274, distance: 195.8
click at [285, 274] on html "N-No. (TDG) : 1789 Packing group : II - Medium Danger TDG Primary Hazard Classe…" at bounding box center [370, 336] width 560 height 236
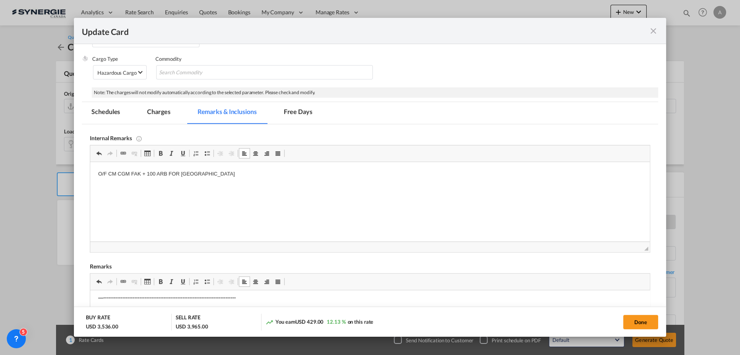
scroll to position [196, 0]
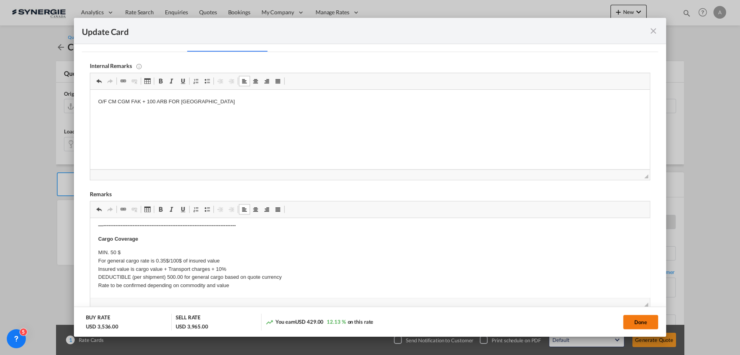
click at [633, 322] on button "Done" at bounding box center [640, 322] width 35 height 14
type input "[DATE]"
type input "13 Oct 2025"
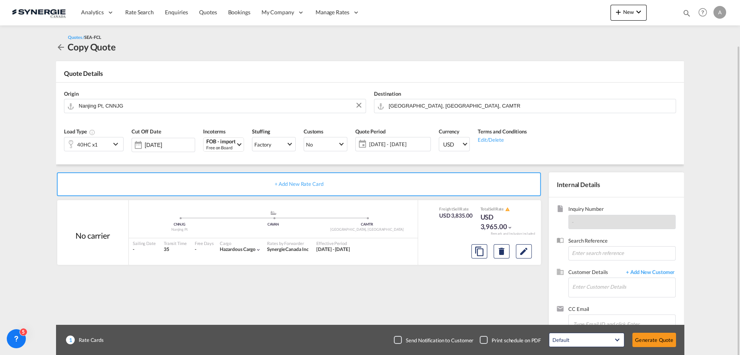
scroll to position [23, 0]
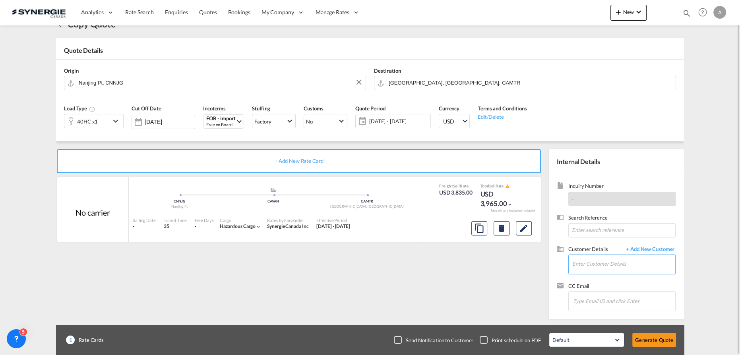
click at [602, 261] on input "Enter Customer Details" at bounding box center [623, 264] width 103 height 18
click at [605, 260] on input "Enter Customer Details" at bounding box center [623, 264] width 103 height 18
paste input "dcarrier@rbf.qc.ca"
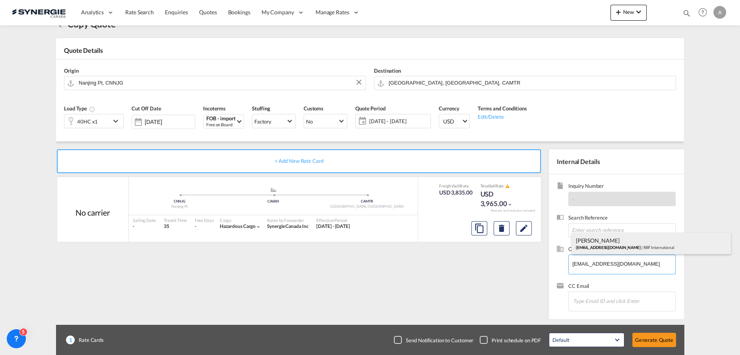
click at [614, 246] on div "Daniel Carrier dcarrier@rbf.qc.ca | RBF International" at bounding box center [651, 243] width 159 height 21
type input "RBF International, Daniel Carrier, dcarrier@rbf.qc.ca"
click at [456, 281] on div "+ Add New Rate Card No carrier added by you .a{fill:#aaa8ad;} .a{fill:#aaa8ad;}…" at bounding box center [300, 232] width 489 height 166
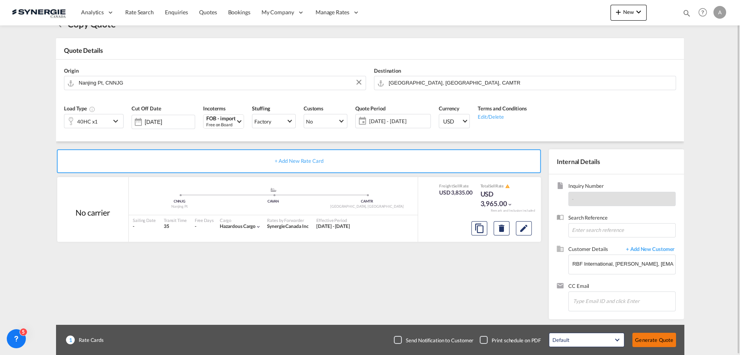
click at [649, 338] on button "Generate Quote" at bounding box center [654, 340] width 44 height 14
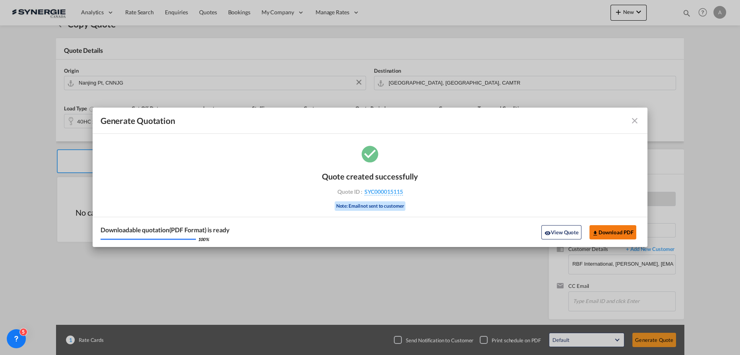
click at [600, 227] on button "Download PDF" at bounding box center [612, 232] width 47 height 14
click at [563, 236] on button "View Quote" at bounding box center [561, 232] width 40 height 14
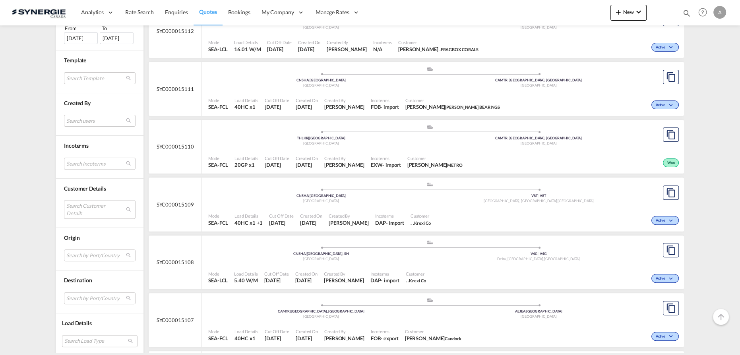
scroll to position [433, 0]
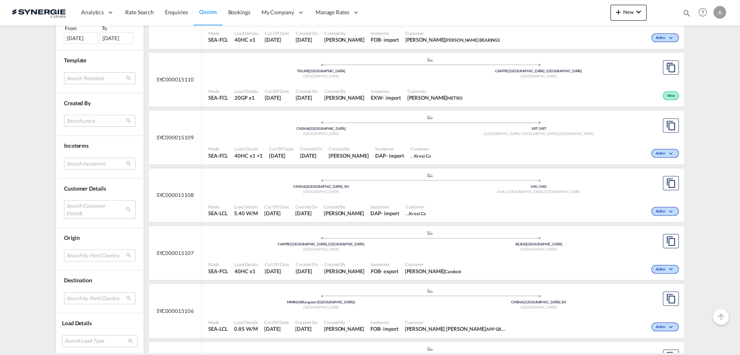
click at [83, 118] on md-select "Search users [PERSON_NAME] [PERSON_NAME][EMAIL_ADDRESS][DOMAIN_NAME] [PERSON_NA…" at bounding box center [100, 121] width 72 height 12
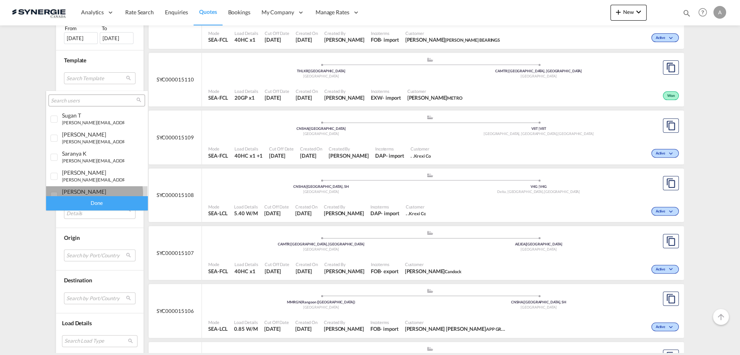
click at [88, 194] on div "[PERSON_NAME]" at bounding box center [93, 191] width 62 height 7
click at [96, 206] on div "Done" at bounding box center [96, 203] width 101 height 14
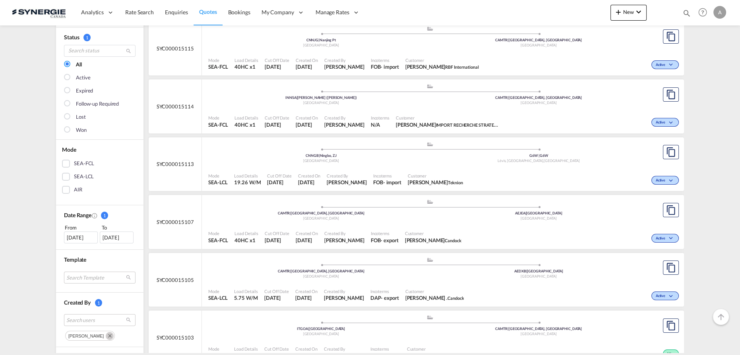
scroll to position [72, 0]
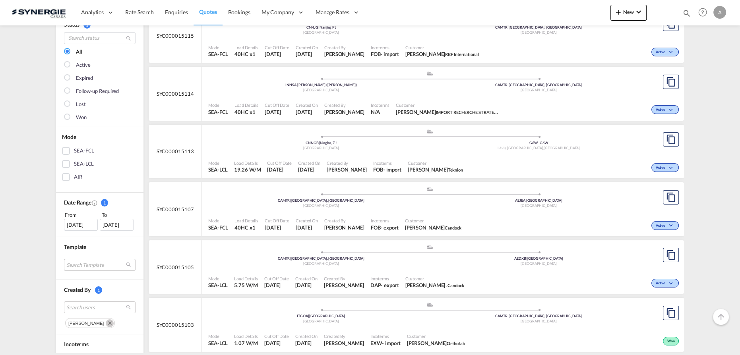
click at [74, 224] on div "27 Aug 2025" at bounding box center [81, 225] width 34 height 12
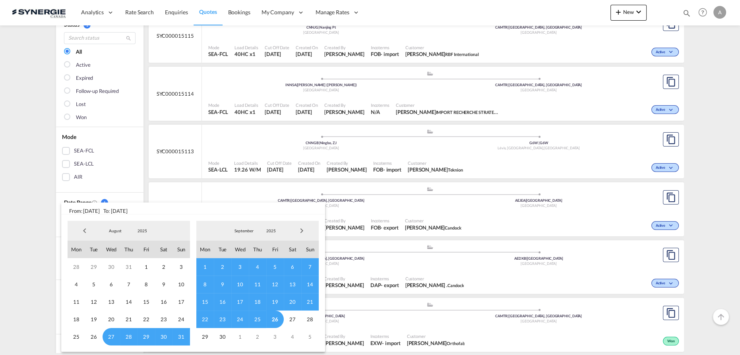
click at [207, 320] on span "22" at bounding box center [204, 319] width 17 height 17
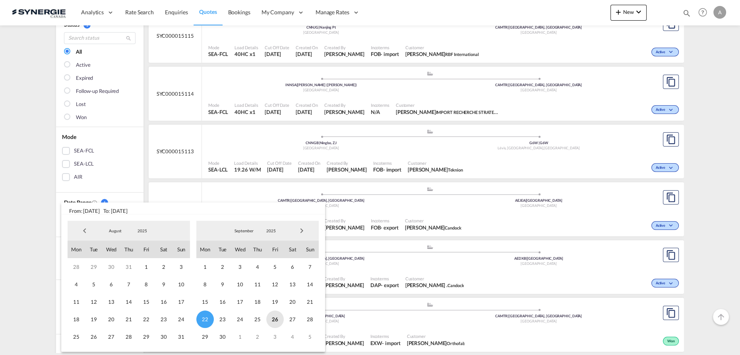
click at [273, 321] on span "26" at bounding box center [274, 319] width 17 height 17
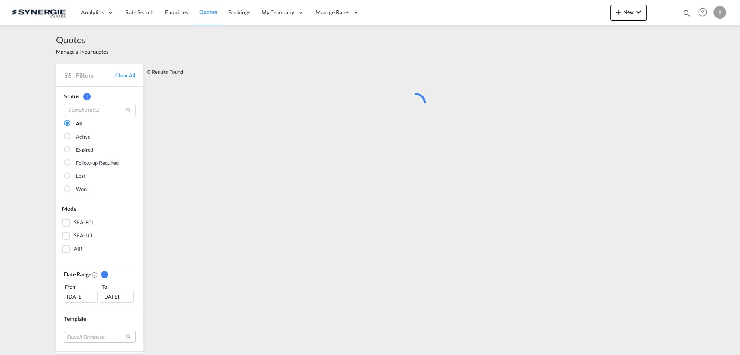
scroll to position [0, 0]
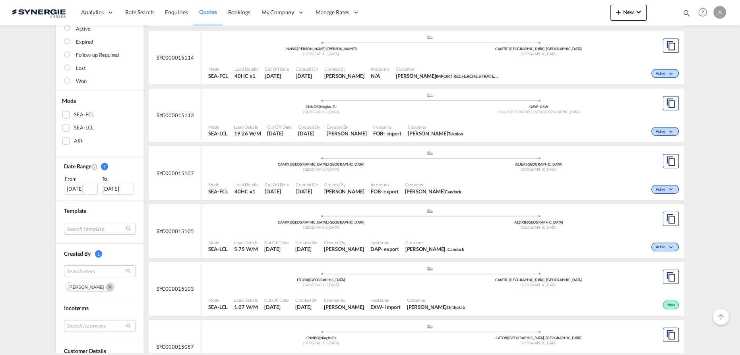
click at [106, 286] on md-icon "Remove" at bounding box center [110, 287] width 8 height 8
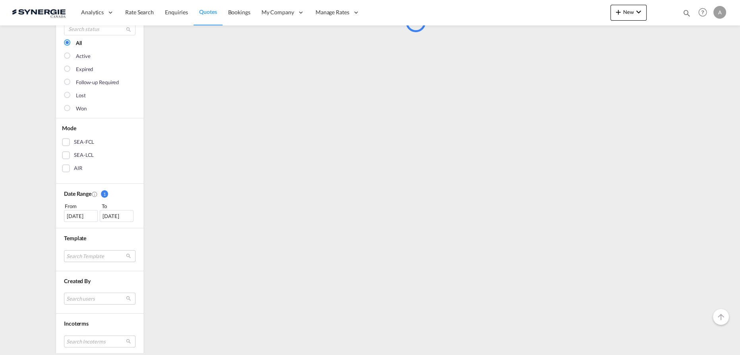
scroll to position [142, 0]
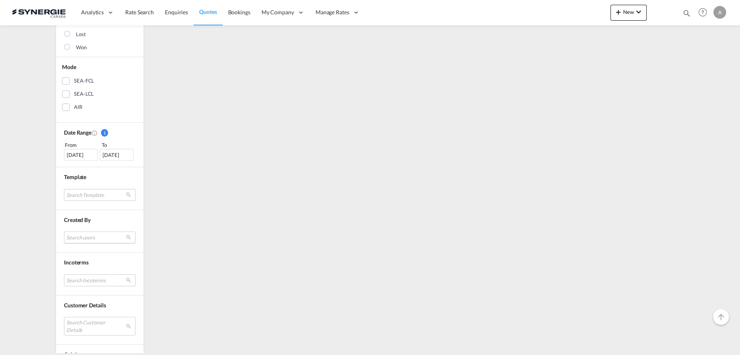
click at [87, 239] on md-select "Search users" at bounding box center [100, 238] width 72 height 12
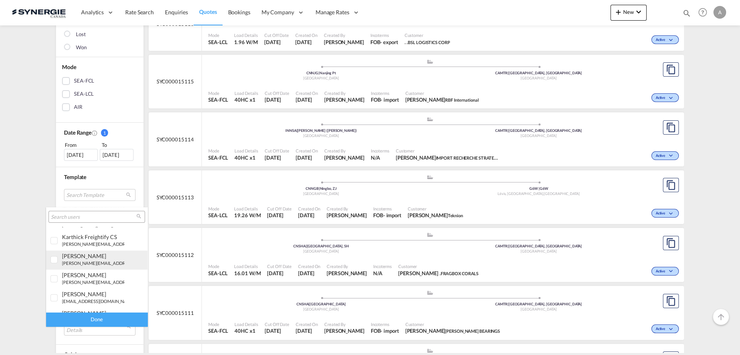
scroll to position [144, 0]
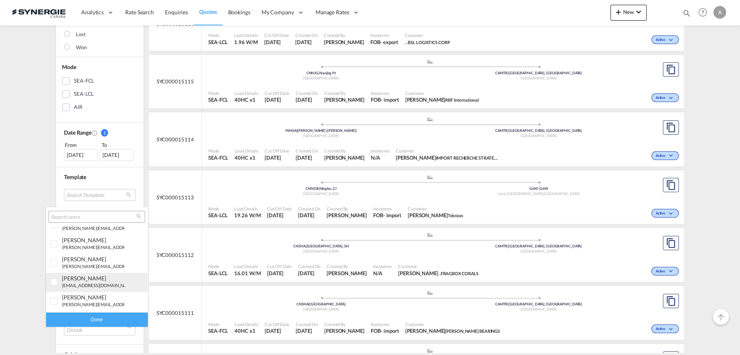
click at [89, 287] on small "d.dico@synergiecanada.com" at bounding box center [98, 285] width 73 height 5
click at [96, 321] on div "Done" at bounding box center [96, 320] width 101 height 14
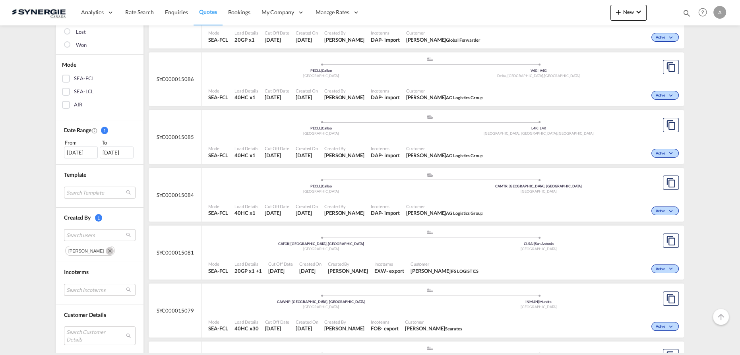
click at [106, 248] on md-icon "Remove" at bounding box center [110, 251] width 8 height 8
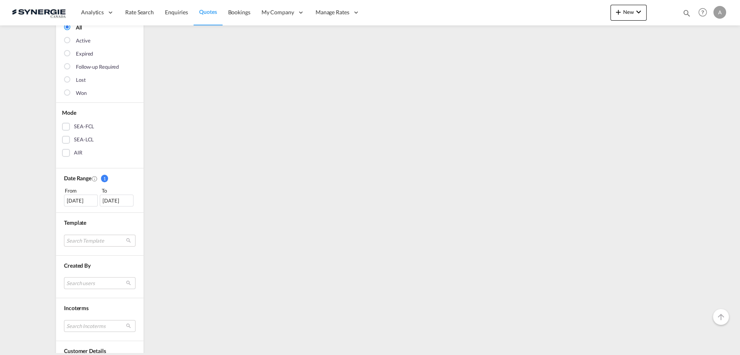
scroll to position [108, 0]
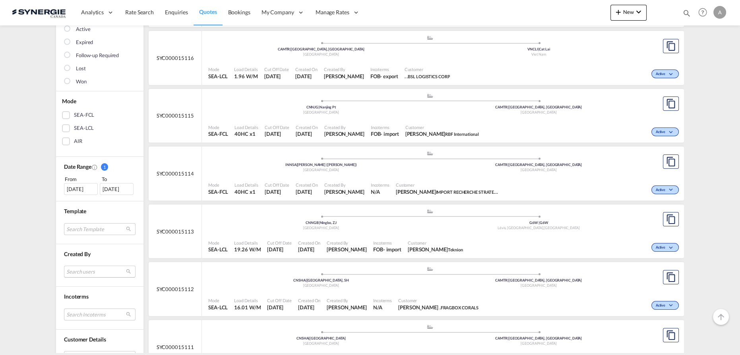
click at [84, 268] on md-select "Search users" at bounding box center [100, 272] width 72 height 12
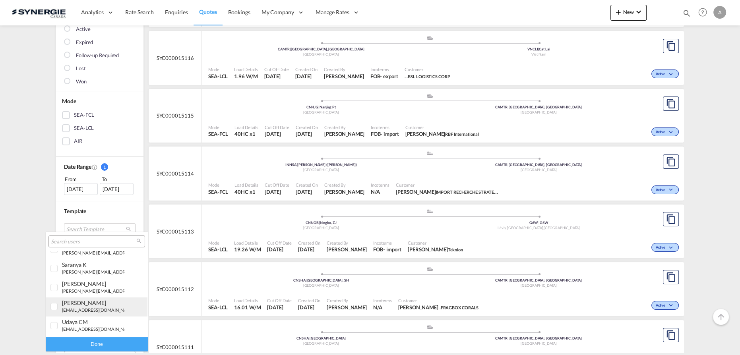
scroll to position [36, 0]
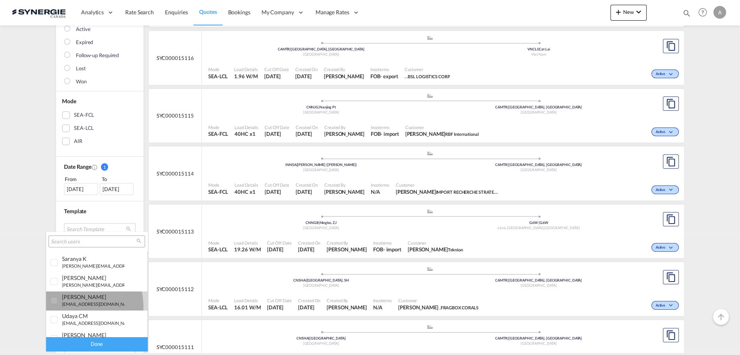
drag, startPoint x: 73, startPoint y: 306, endPoint x: 97, endPoint y: 343, distance: 43.9
click at [74, 308] on md-option "adriana Groposila a.groposila@synergiecanada.com" at bounding box center [96, 301] width 101 height 19
click at [98, 345] on div "Done" at bounding box center [96, 344] width 101 height 14
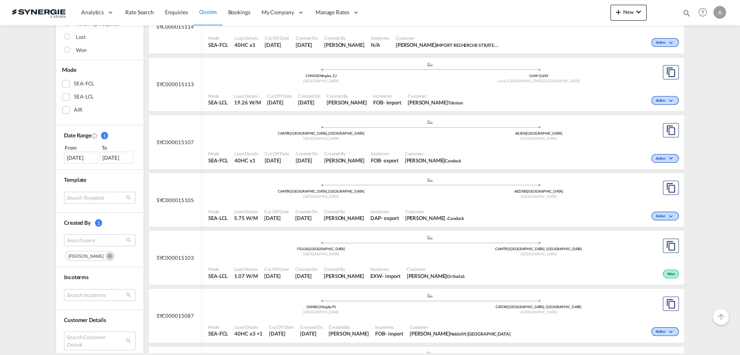
scroll to position [144, 0]
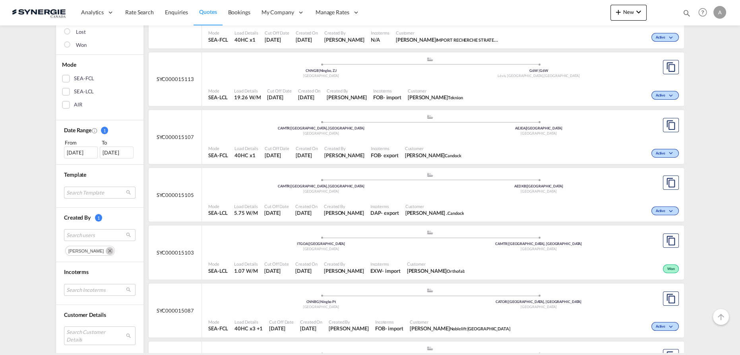
click at [106, 250] on md-icon "Remove" at bounding box center [110, 251] width 8 height 8
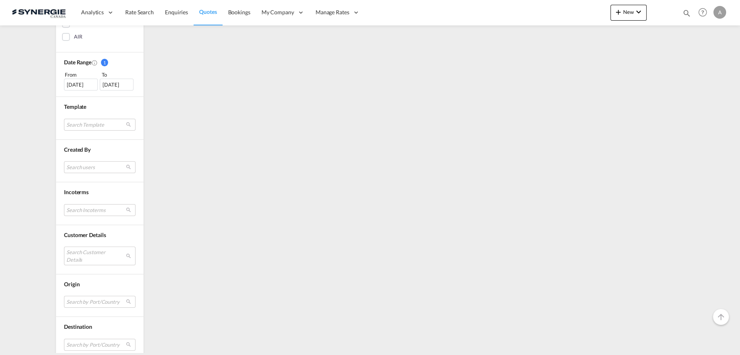
scroll to position [258, 0]
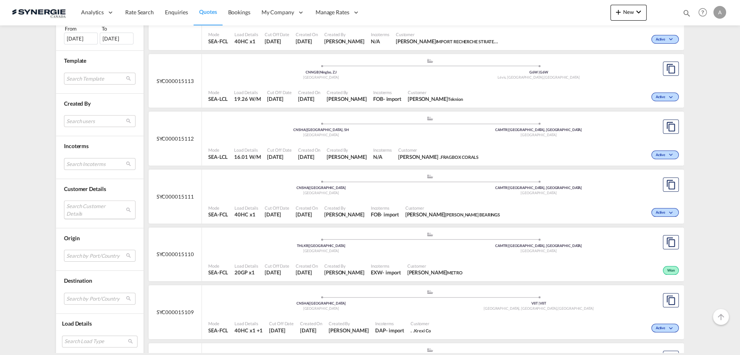
click at [99, 209] on md-select "Search Customer Details user name user stephan PARENT import.recherche.stratege…" at bounding box center [100, 210] width 72 height 18
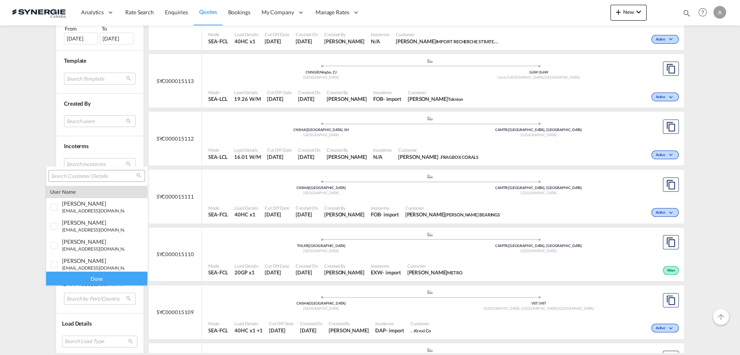
click at [107, 177] on input "search" at bounding box center [93, 176] width 85 height 7
paste input "[PERSON_NAME][EMAIL_ADDRESS][DOMAIN_NAME]"
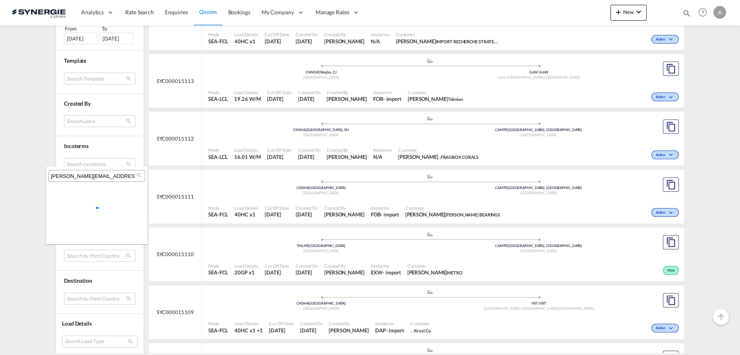
scroll to position [0, 0]
drag, startPoint x: 130, startPoint y: 176, endPoint x: -11, endPoint y: 173, distance: 140.7
click at [0, 173] on html "Analytics Reports Dashboard Rate Search Enquiries Quotes" at bounding box center [370, 177] width 740 height 355
type input "db group"
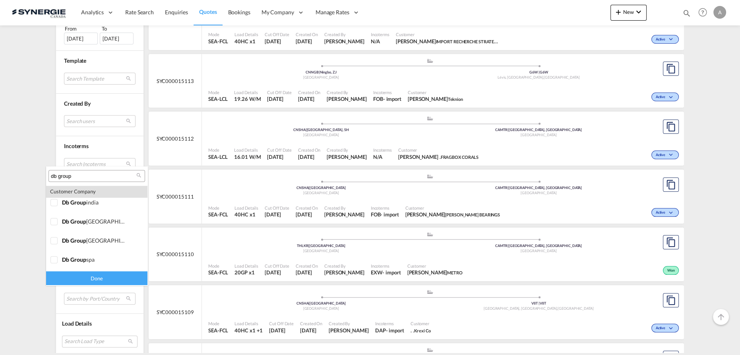
scroll to position [721, 0]
click at [58, 209] on div at bounding box center [54, 205] width 8 height 8
click at [63, 227] on span "db group" at bounding box center [74, 223] width 24 height 7
click at [85, 280] on div "Done" at bounding box center [96, 279] width 101 height 14
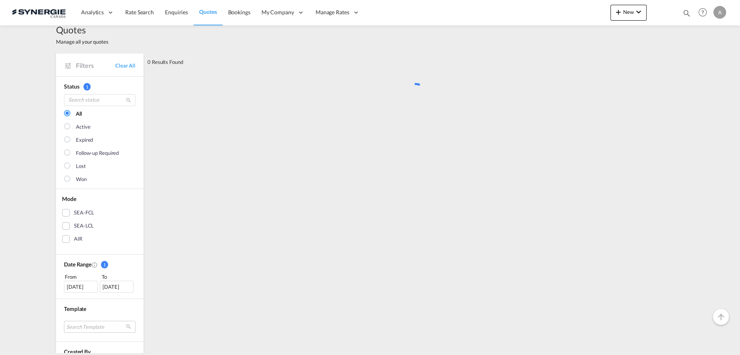
scroll to position [0, 0]
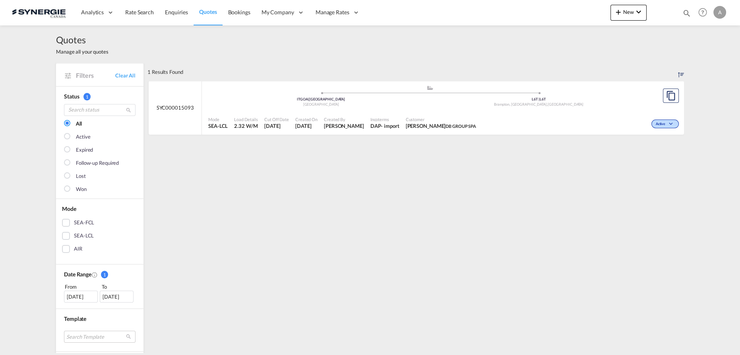
click at [389, 116] on div "Incoterms DAP - import" at bounding box center [384, 123] width 35 height 20
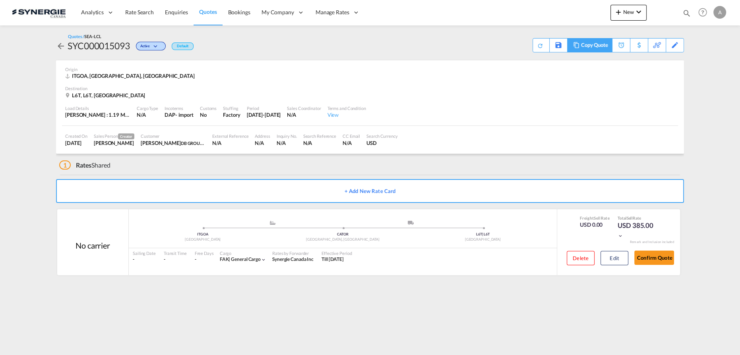
click at [586, 48] on div "Copy Quote" at bounding box center [594, 46] width 27 height 14
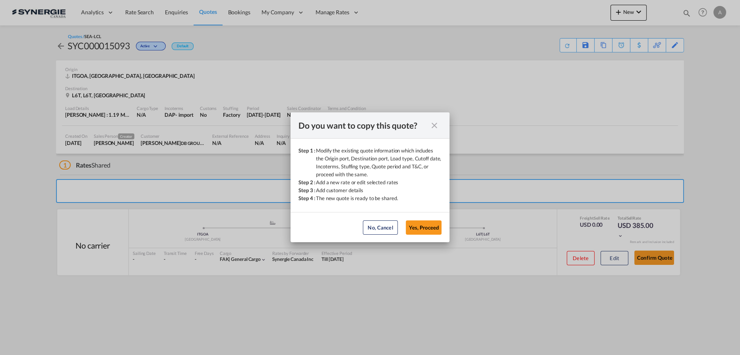
click at [430, 234] on md-dialog-actions "No, Cancel Yes, Proceed No, Cancel Yes, Proceed" at bounding box center [370, 227] width 159 height 30
click at [430, 227] on button "Yes, Proceed" at bounding box center [424, 228] width 36 height 14
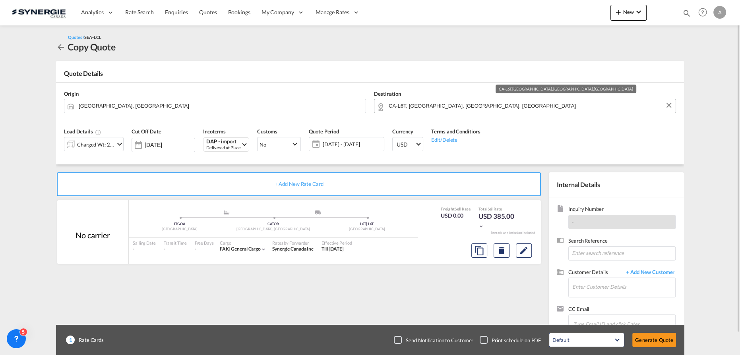
click at [470, 105] on input "CA-L6T, [GEOGRAPHIC_DATA], [GEOGRAPHIC_DATA], [GEOGRAPHIC_DATA]" at bounding box center [530, 106] width 283 height 14
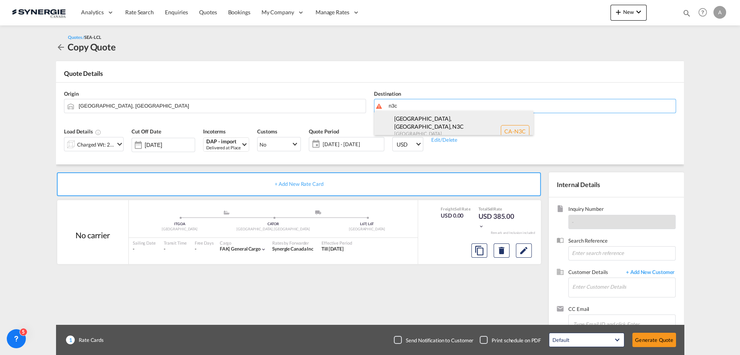
click at [432, 120] on div "[GEOGRAPHIC_DATA], ON , N3C [GEOGRAPHIC_DATA] [GEOGRAPHIC_DATA] [GEOGRAPHIC_DAT…" at bounding box center [453, 131] width 159 height 41
type input "CA-N3C, [GEOGRAPHIC_DATA], [GEOGRAPHIC_DATA], [GEOGRAPHIC_DATA]"
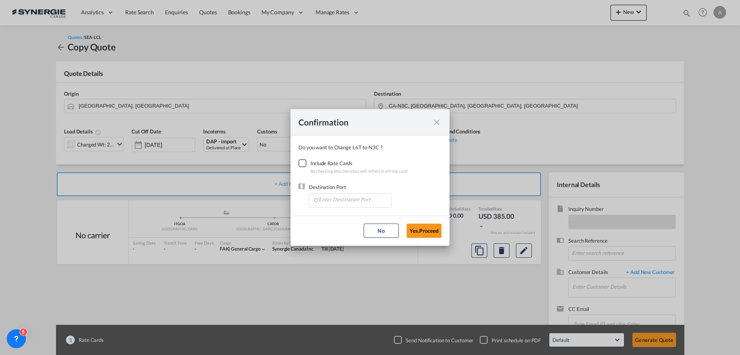
click at [303, 165] on div "Checkbox No Ink" at bounding box center [302, 163] width 8 height 8
click at [329, 199] on input "Enter Destination Port" at bounding box center [352, 200] width 79 height 12
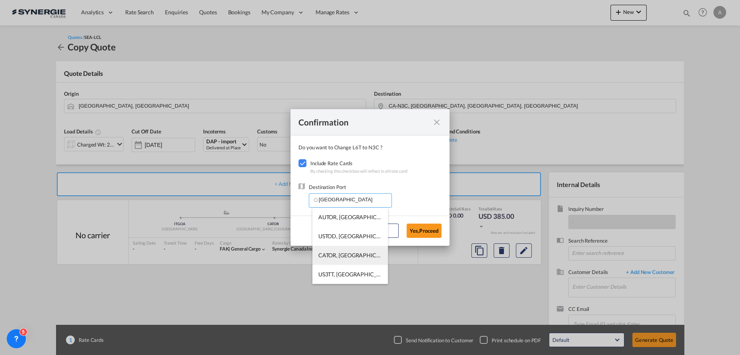
click at [345, 260] on li "CATOR, [GEOGRAPHIC_DATA], [GEOGRAPHIC_DATA], [GEOGRAPHIC_DATA], [GEOGRAPHIC_DAT…" at bounding box center [350, 255] width 76 height 19
type input "CATOR, [GEOGRAPHIC_DATA], [GEOGRAPHIC_DATA], [GEOGRAPHIC_DATA], [GEOGRAPHIC_DAT…"
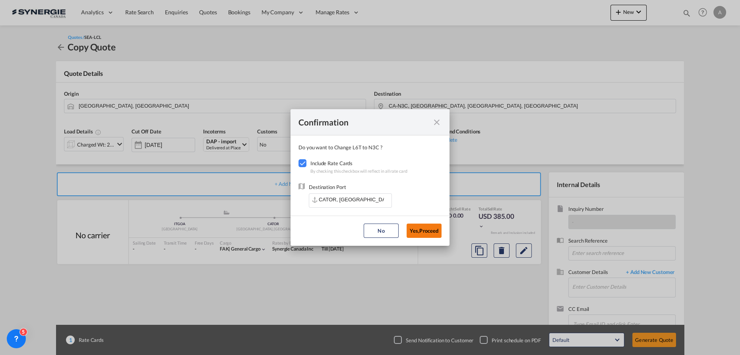
click at [426, 229] on button "Yes,Proceed" at bounding box center [424, 231] width 35 height 14
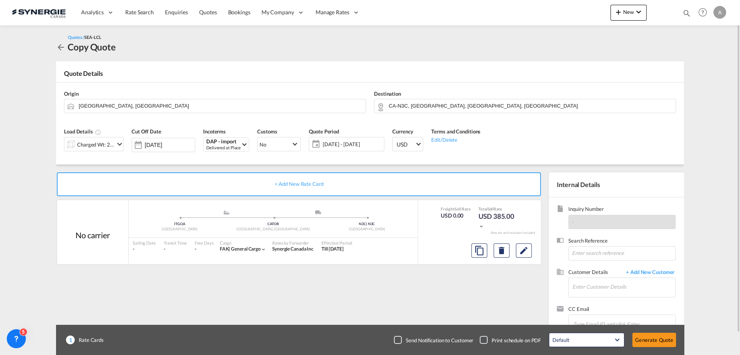
click at [101, 139] on div "Charged Wt: 2.32 W/M" at bounding box center [95, 144] width 37 height 11
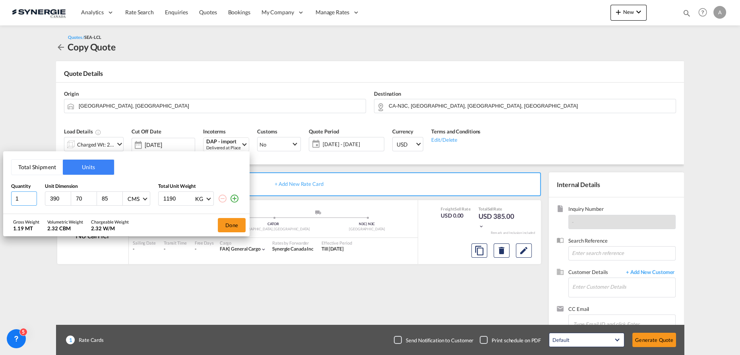
drag, startPoint x: 25, startPoint y: 200, endPoint x: -37, endPoint y: 191, distance: 62.7
click at [0, 191] on html "Analytics Reports Dashboard Rate Search Enquiries Quotes" at bounding box center [370, 177] width 740 height 355
type input "3"
type input "130"
type input "60"
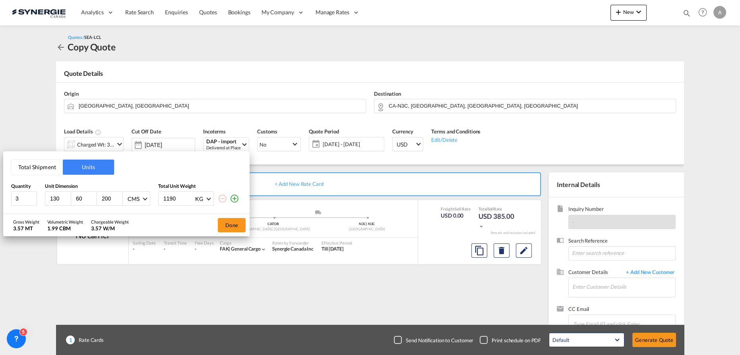
type input "200"
type input "160"
click at [239, 223] on button "Done" at bounding box center [232, 225] width 28 height 14
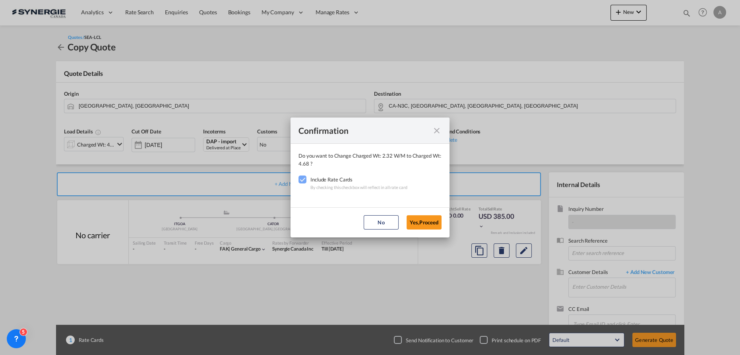
click at [419, 224] on button "Yes,Proceed" at bounding box center [424, 222] width 35 height 14
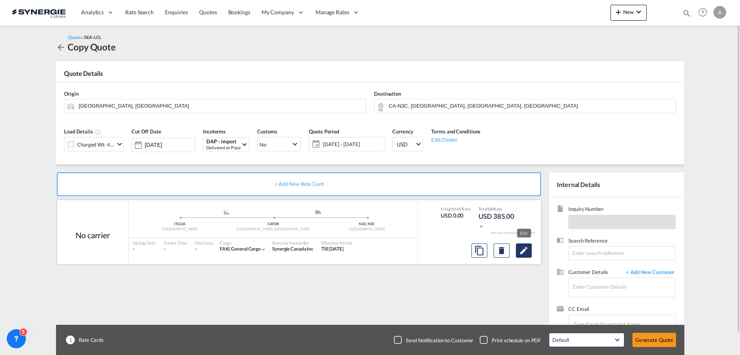
click at [526, 252] on md-icon "Edit" at bounding box center [524, 251] width 10 height 10
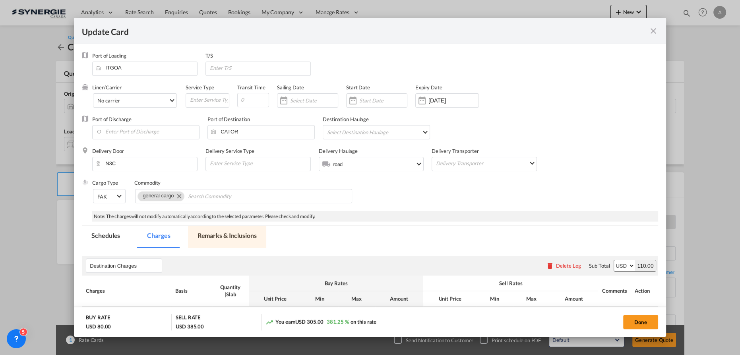
drag, startPoint x: 228, startPoint y: 232, endPoint x: 294, endPoint y: 259, distance: 71.9
click at [228, 232] on md-tab-item "Remarks & Inclusions" at bounding box center [227, 237] width 78 height 22
select select "flat"
select select "per_pallet"
select select "per_bl"
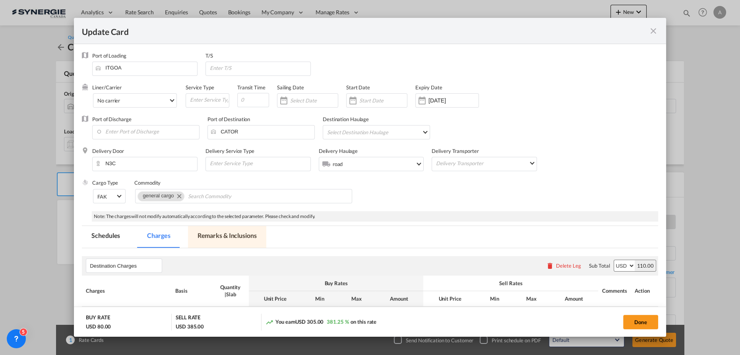
select select "per_bl"
select select "per_shipment"
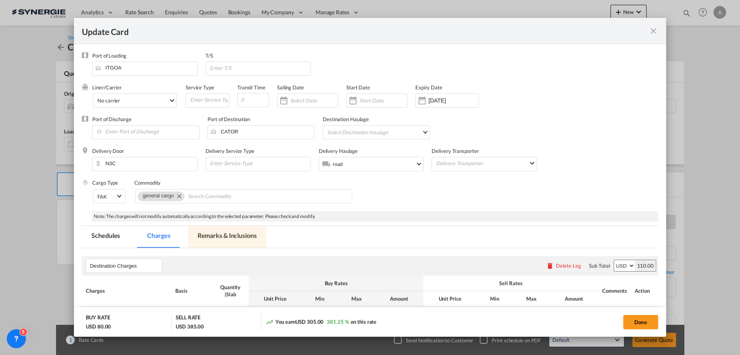
select select "per_shipment"
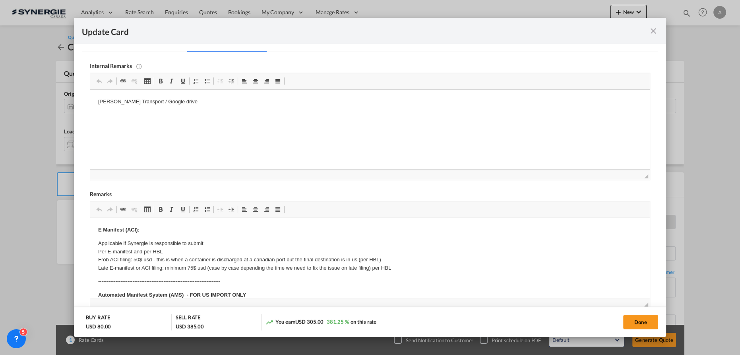
scroll to position [240, 0]
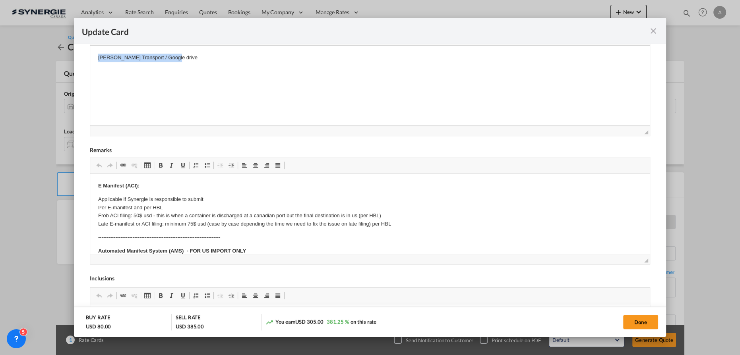
drag, startPoint x: 139, startPoint y: 56, endPoint x: 38, endPoint y: 55, distance: 101.3
click at [90, 55] on html "[PERSON_NAME] Transport / Google drive" at bounding box center [370, 58] width 560 height 24
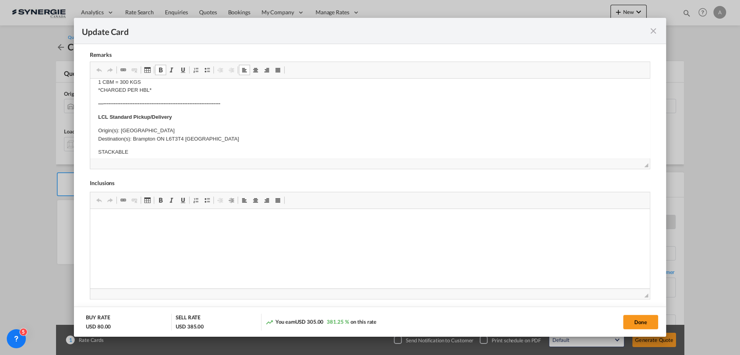
scroll to position [144, 0]
click at [207, 144] on body "E Manifest (ACI): Applicable if Synergie is responsible to submit Per E-manifes…" at bounding box center [370, 190] width 544 height 496
drag, startPoint x: 211, startPoint y: 136, endPoint x: 132, endPoint y: 141, distance: 80.0
click at [132, 141] on p "Origin(s): Toronto Destination(s): [GEOGRAPHIC_DATA] ON L6T3T4 [GEOGRAPHIC_DATA]" at bounding box center [370, 134] width 544 height 17
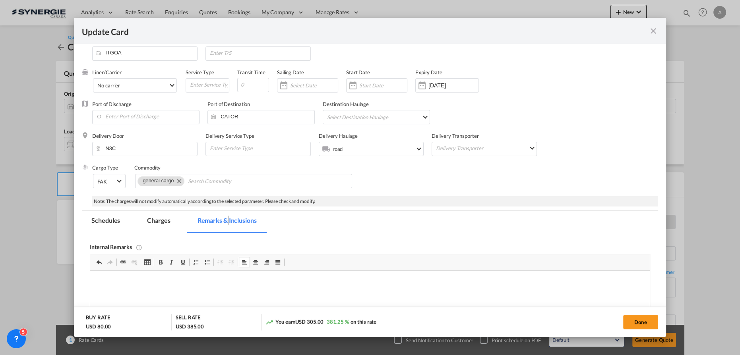
scroll to position [11, 0]
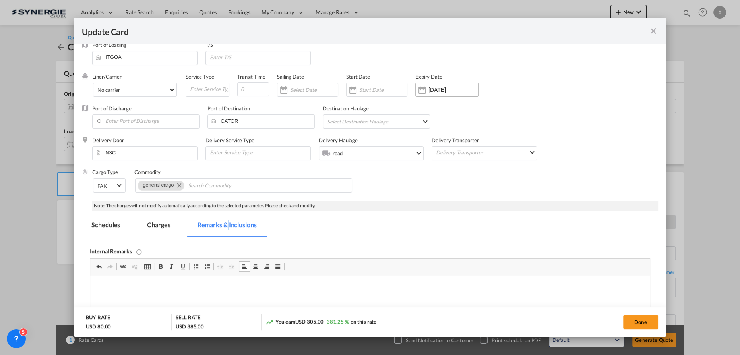
click at [447, 90] on input "[DATE]" at bounding box center [453, 90] width 50 height 6
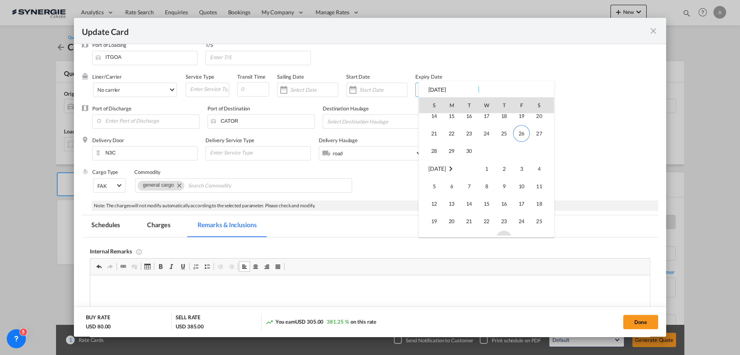
scroll to position [184160, 0]
drag, startPoint x: 534, startPoint y: 207, endPoint x: 492, endPoint y: 157, distance: 65.1
click at [534, 206] on span "25" at bounding box center [539, 206] width 16 height 16
type input "[DATE]"
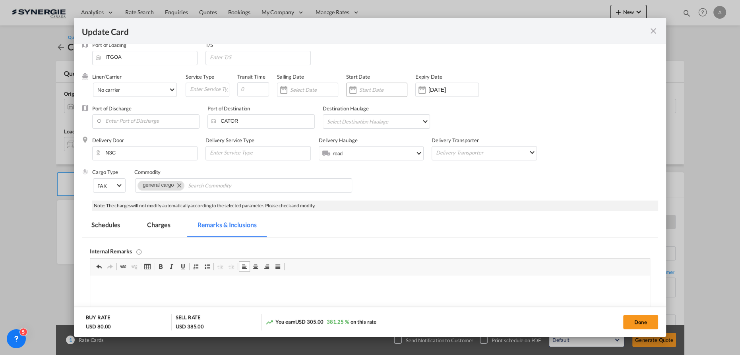
click at [379, 93] on div "Update CardPort of ..." at bounding box center [376, 90] width 61 height 14
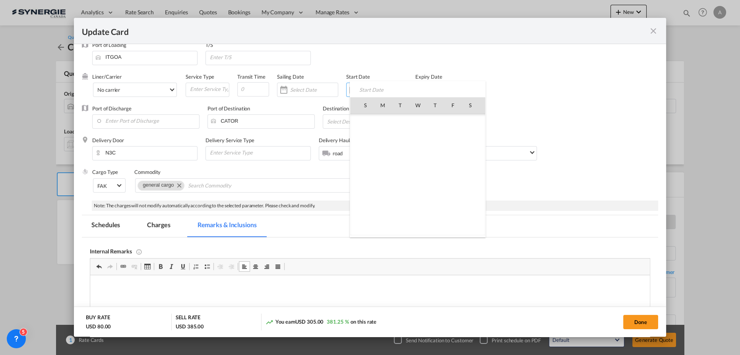
scroll to position [184085, 0]
click at [449, 189] on span "26" at bounding box center [452, 192] width 17 height 17
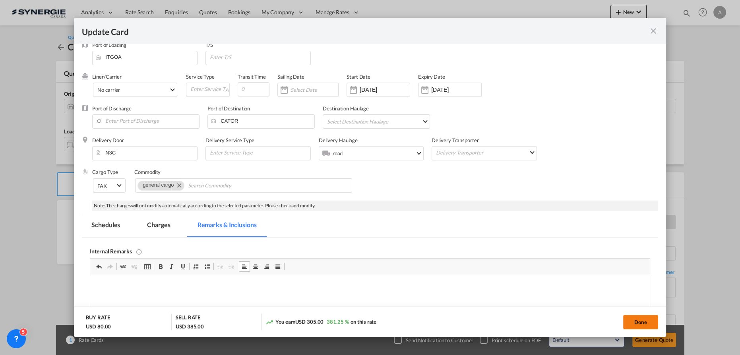
click at [633, 322] on button "Done" at bounding box center [640, 322] width 35 height 14
type input "[DATE]"
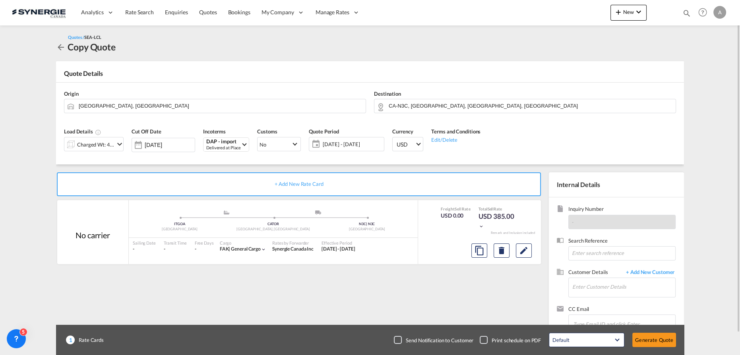
click at [352, 139] on span "[DATE] - [DATE]" at bounding box center [352, 144] width 63 height 11
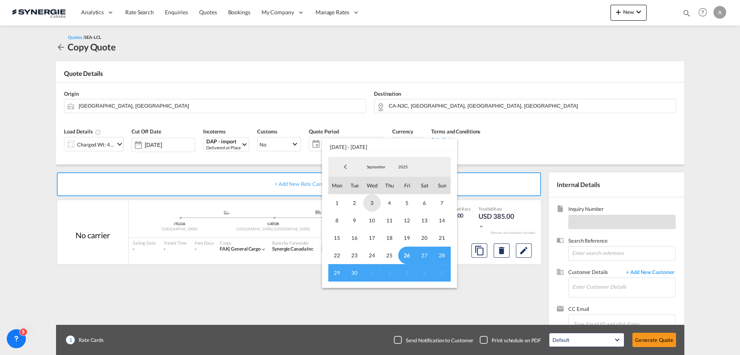
drag, startPoint x: 406, startPoint y: 254, endPoint x: 378, endPoint y: 196, distance: 64.3
click at [406, 254] on span "26" at bounding box center [406, 255] width 17 height 17
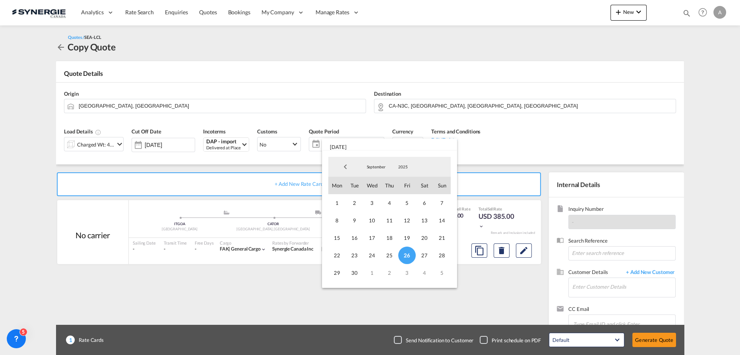
click at [370, 168] on span "September" at bounding box center [375, 167] width 25 height 6
click at [373, 184] on md-option "October" at bounding box center [384, 186] width 54 height 19
click at [424, 255] on span "25" at bounding box center [424, 255] width 17 height 17
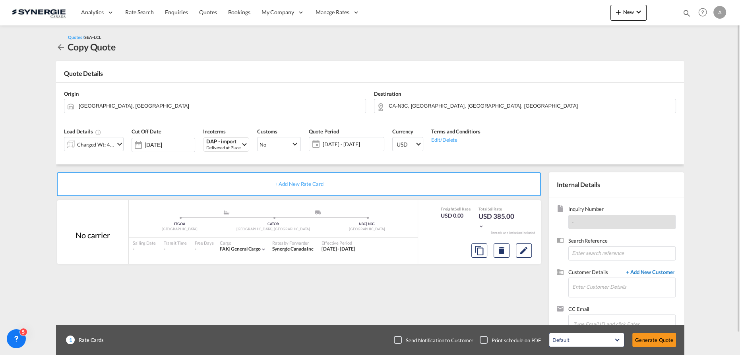
click at [653, 273] on span "+ Add New Customer" at bounding box center [649, 273] width 54 height 9
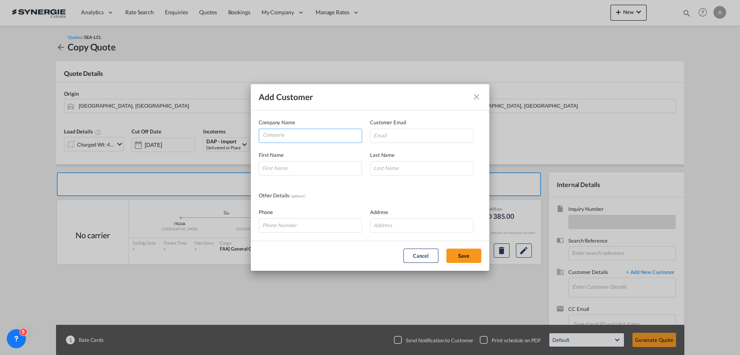
click at [327, 137] on input "Company" at bounding box center [312, 135] width 99 height 12
type input "DB GROUP"
click at [418, 138] on input "Add Customer Company ..." at bounding box center [421, 136] width 103 height 14
paste input "[PERSON_NAME][EMAIL_ADDRESS][DOMAIN_NAME]"
type input "[PERSON_NAME][EMAIL_ADDRESS][DOMAIN_NAME]"
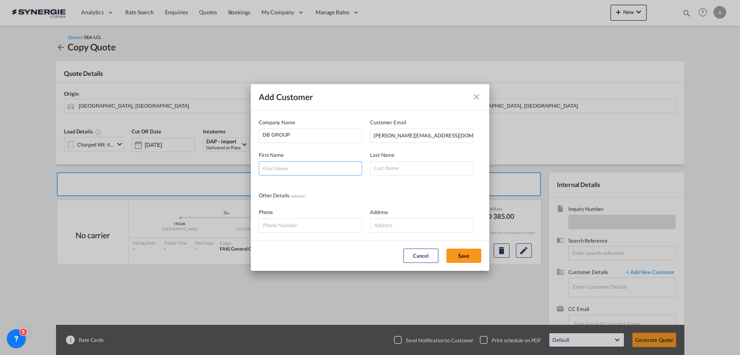
click at [298, 167] on input "Add Customer Company ..." at bounding box center [310, 168] width 103 height 14
type input "[PERSON_NAME]"
type input "MARTIGNAGO"
click at [457, 258] on button "Save" at bounding box center [463, 256] width 35 height 14
type input "DB GROUP, [PERSON_NAME], [PERSON_NAME][EMAIL_ADDRESS][DOMAIN_NAME]"
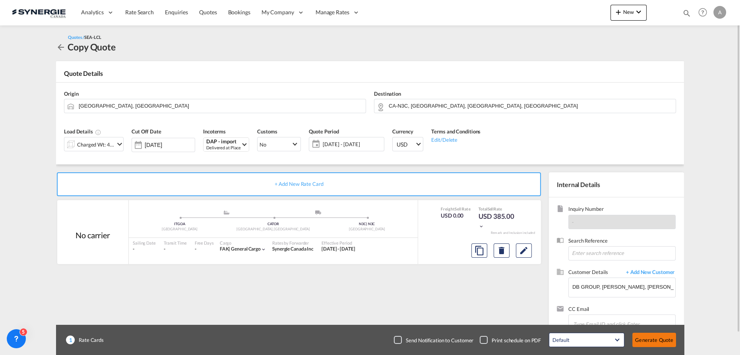
click at [660, 342] on button "Generate Quote" at bounding box center [654, 340] width 44 height 14
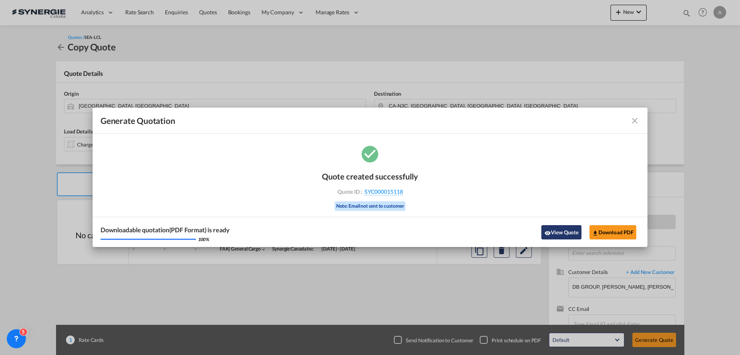
click at [556, 231] on button "View Quote" at bounding box center [561, 232] width 40 height 14
